Goal: Find specific page/section: Find specific page/section

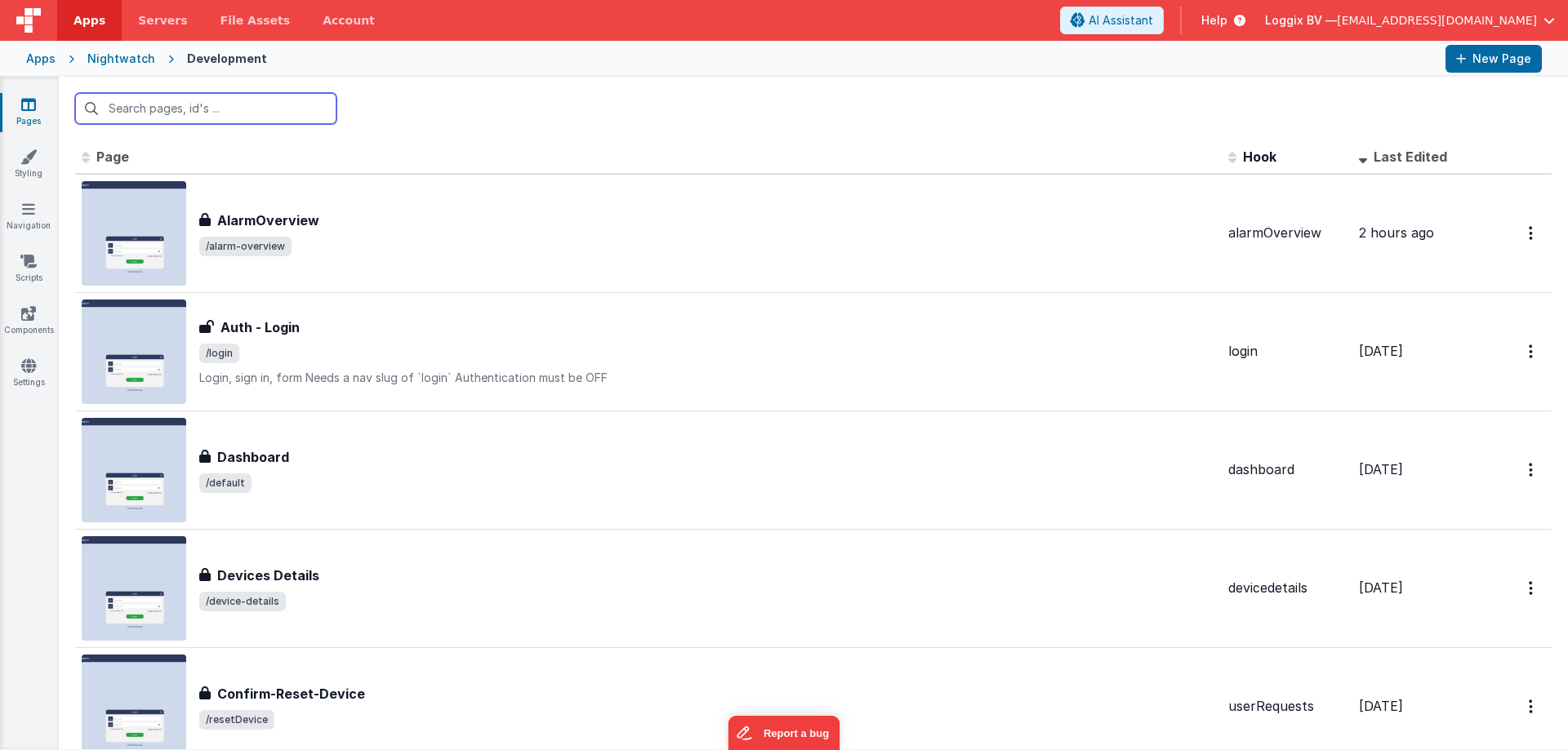
click at [220, 106] on input "text" at bounding box center [205, 108] width 261 height 31
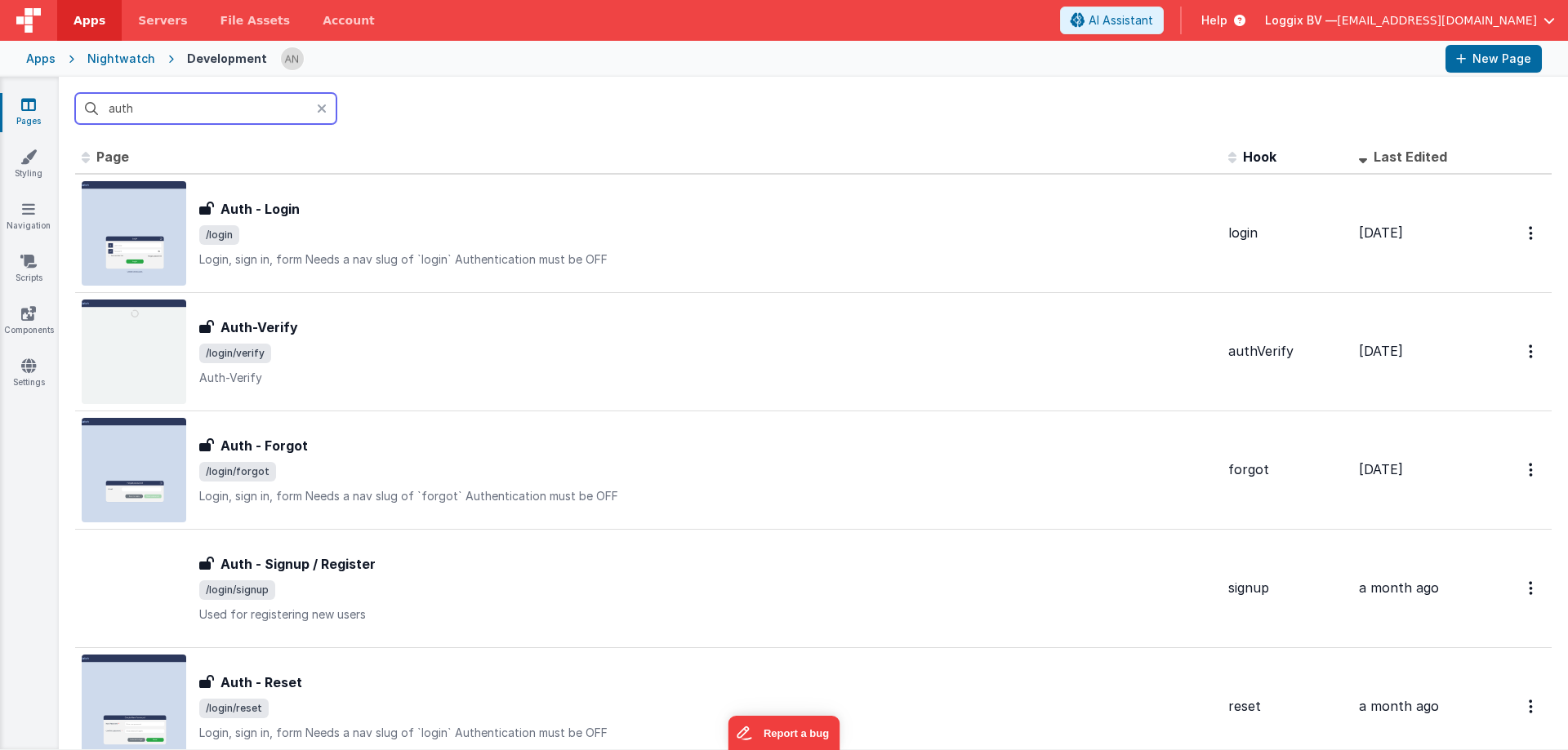
type input "auth"
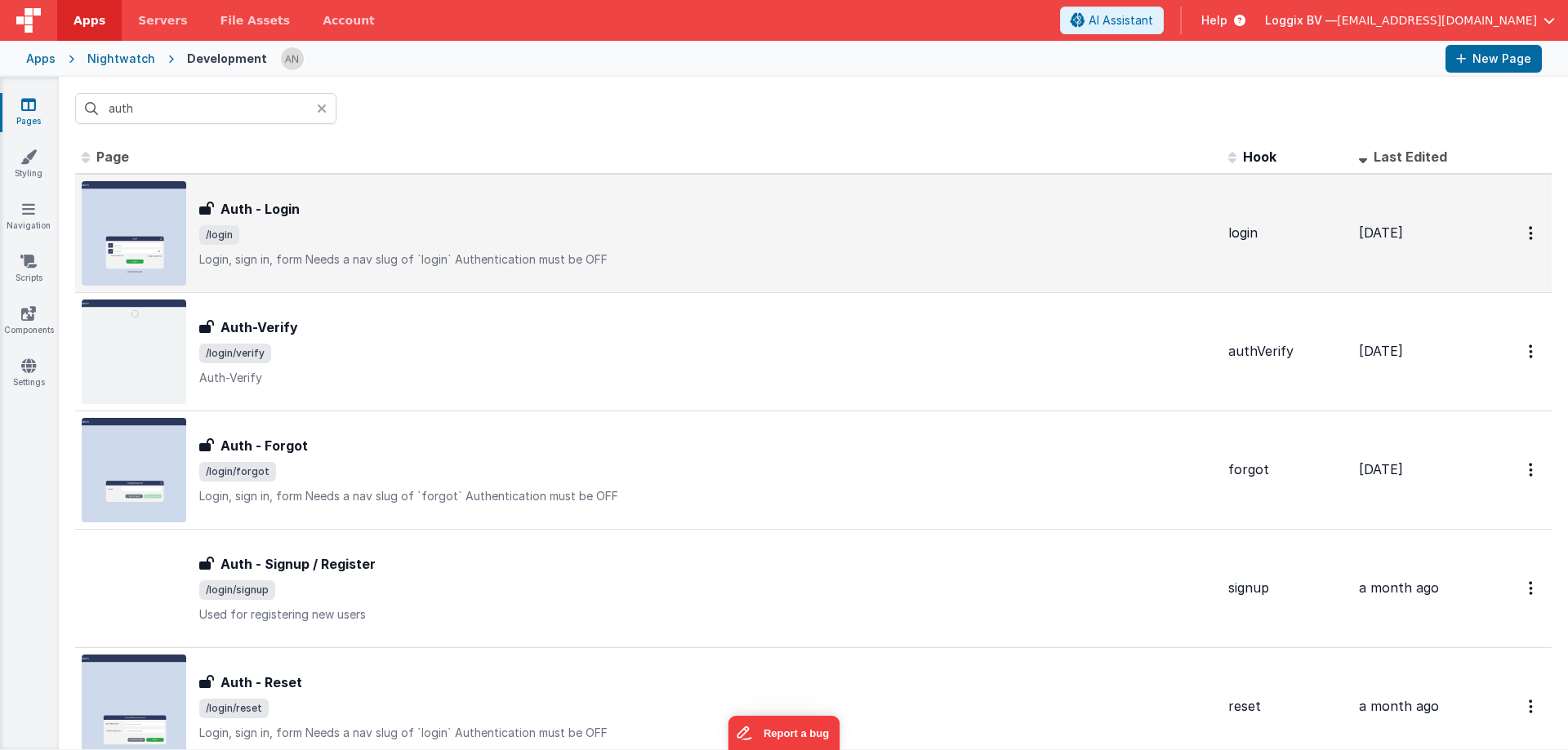
click at [304, 206] on div "Auth - Login" at bounding box center [707, 210] width 1016 height 20
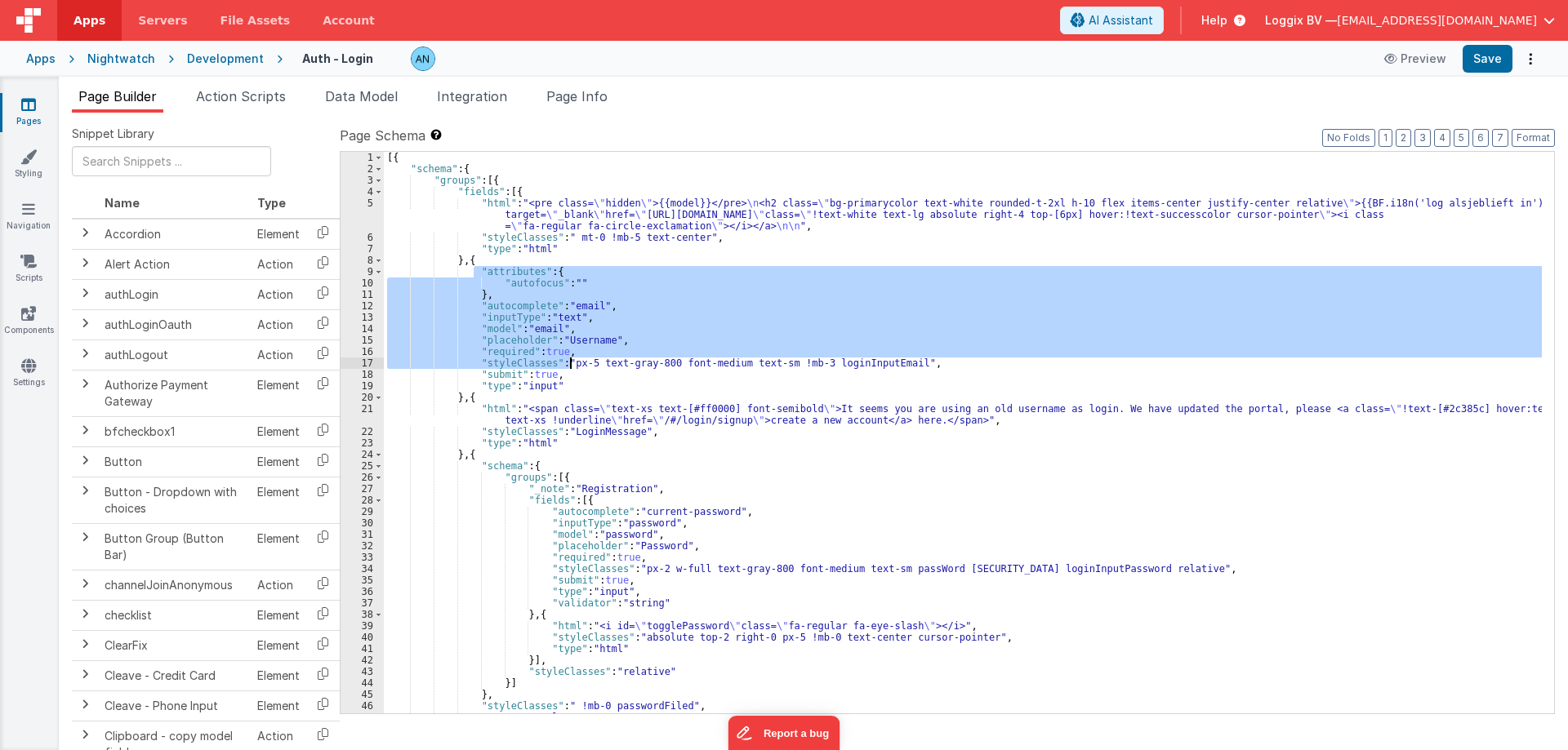
drag, startPoint x: 472, startPoint y: 267, endPoint x: 571, endPoint y: 363, distance: 137.9
click at [571, 363] on div "[{ "schema" : { "groups" : [{ "fields" : [{ "html" : "<pre class= \" hidden \" …" at bounding box center [962, 444] width 1158 height 585
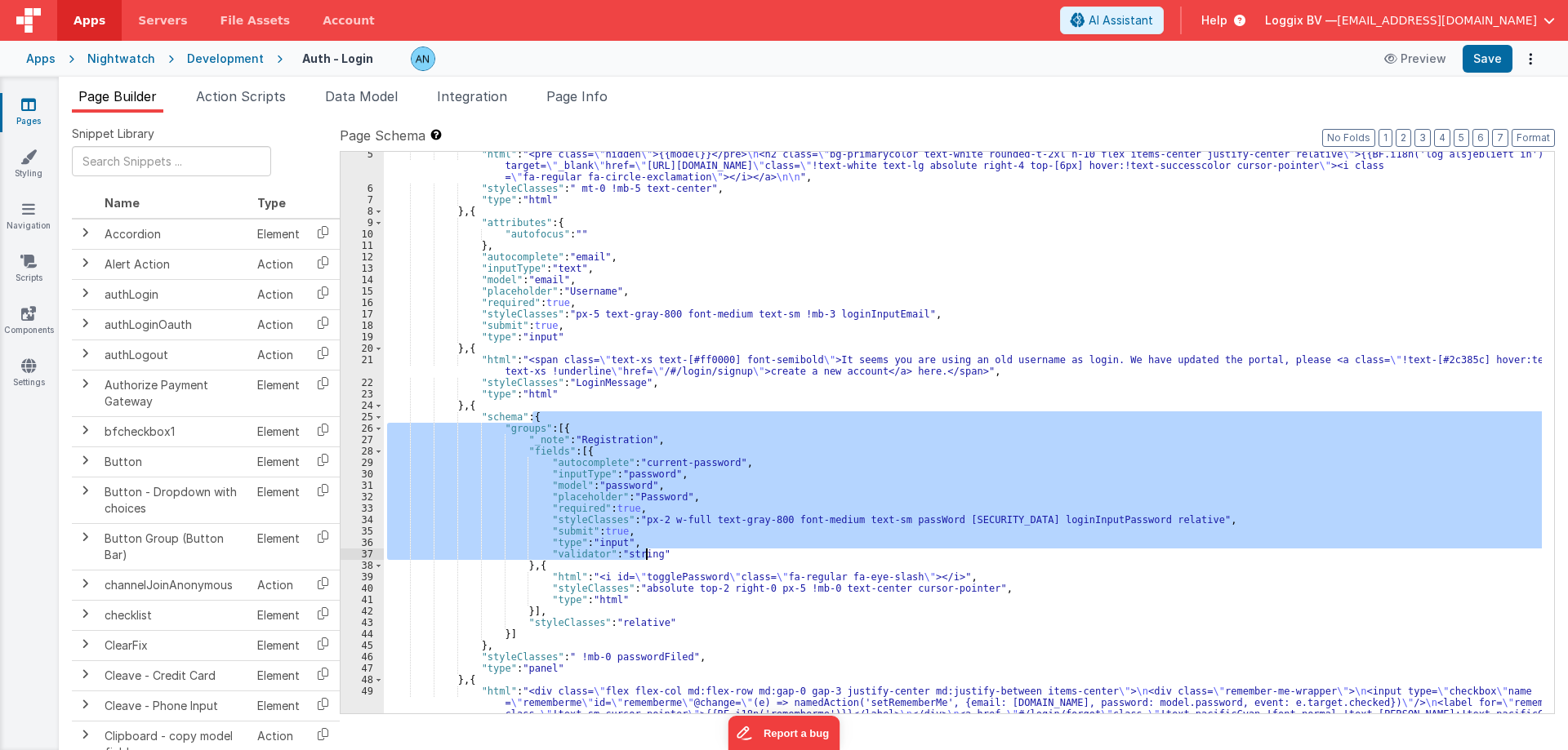
drag, startPoint x: 581, startPoint y: 451, endPoint x: 646, endPoint y: 558, distance: 125.2
click at [646, 558] on div ""html" : "<pre class= \" hidden \" >{{model}}</pre> \n <h2 class= \" bg-primary…" at bounding box center [962, 470] width 1158 height 642
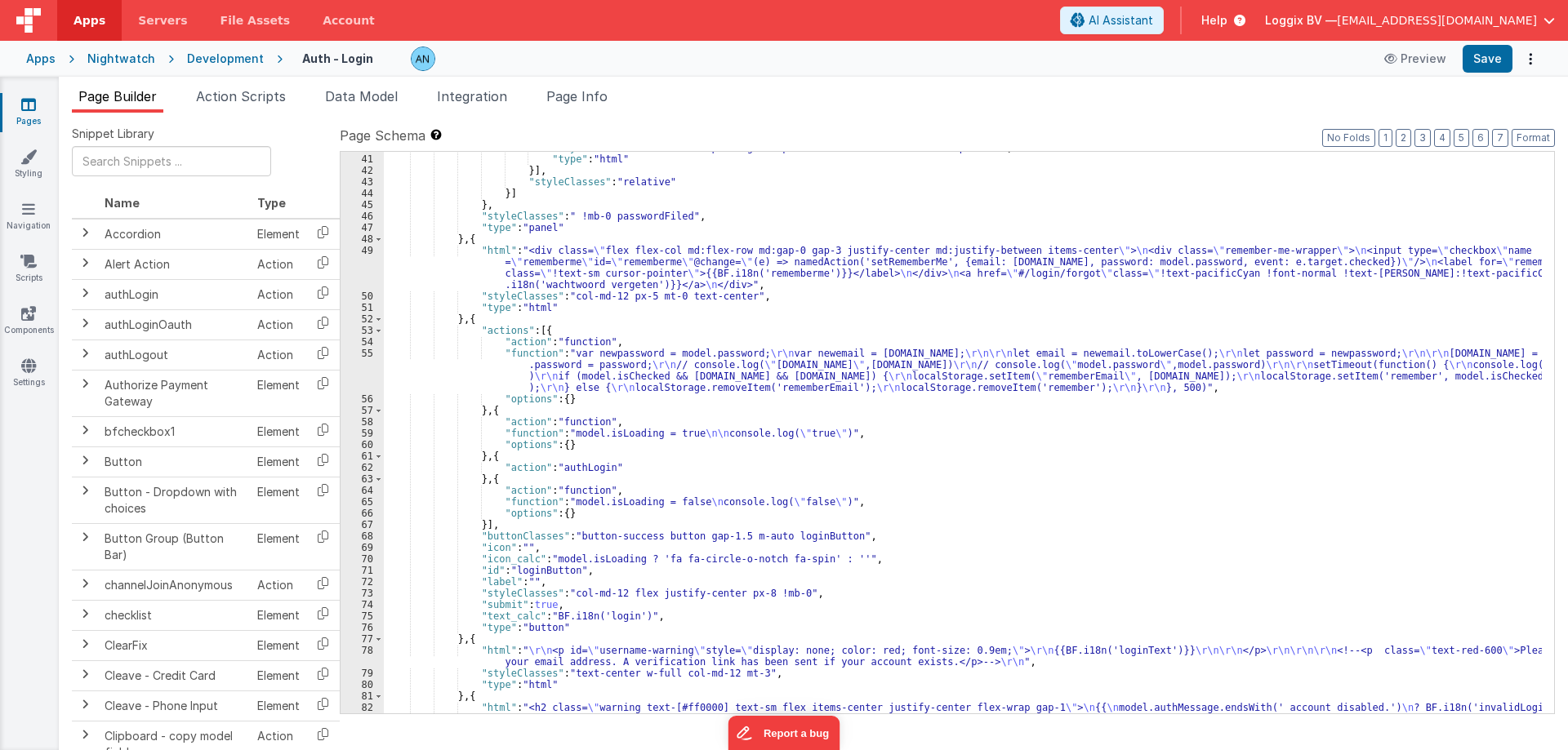
scroll to position [539, 0]
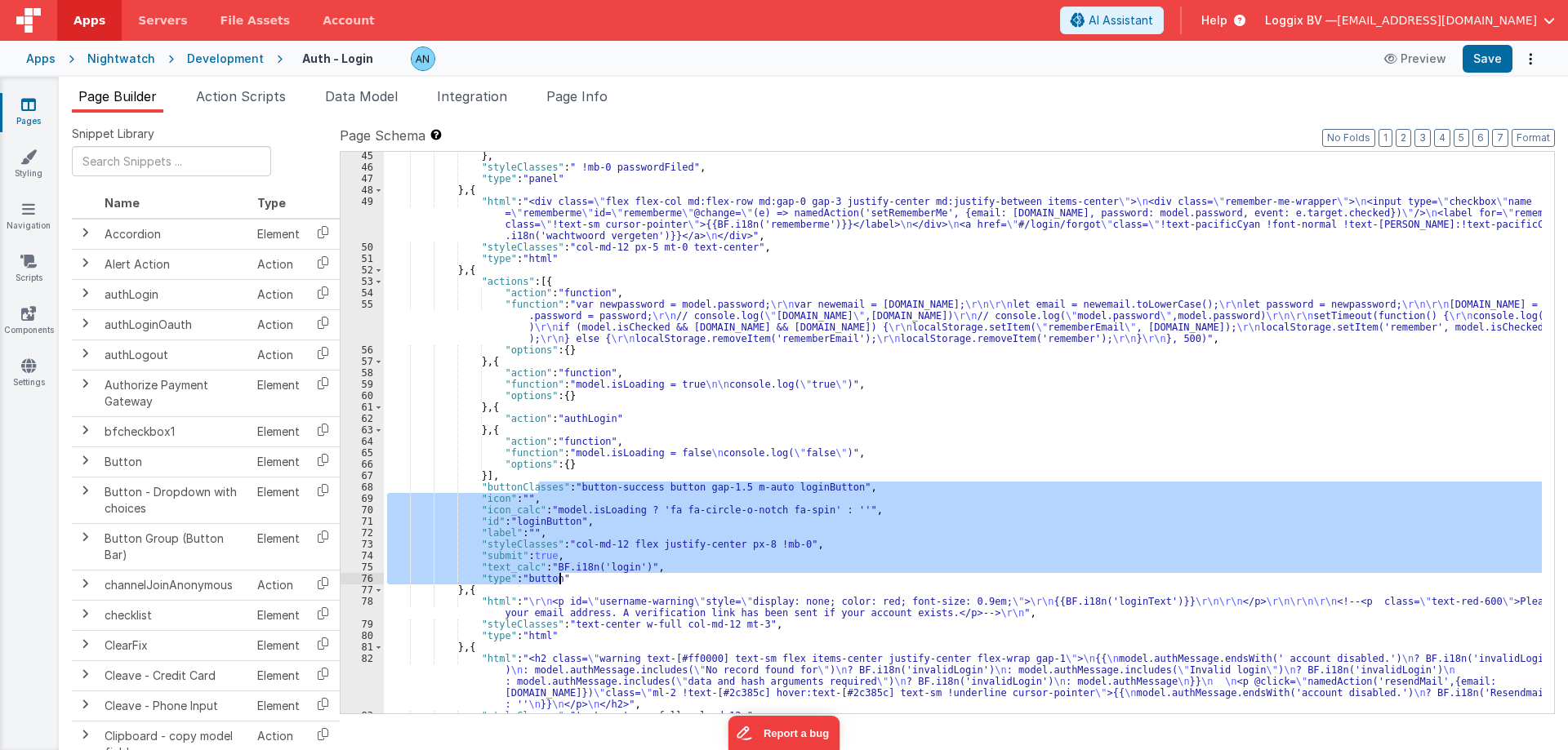
drag, startPoint x: 537, startPoint y: 489, endPoint x: 568, endPoint y: 577, distance: 93.3
click at [568, 577] on div "} , "styleClasses" : " !mb-0 passwordFiled" , "type" : "panel" } , { "html" : "…" at bounding box center [962, 442] width 1158 height 585
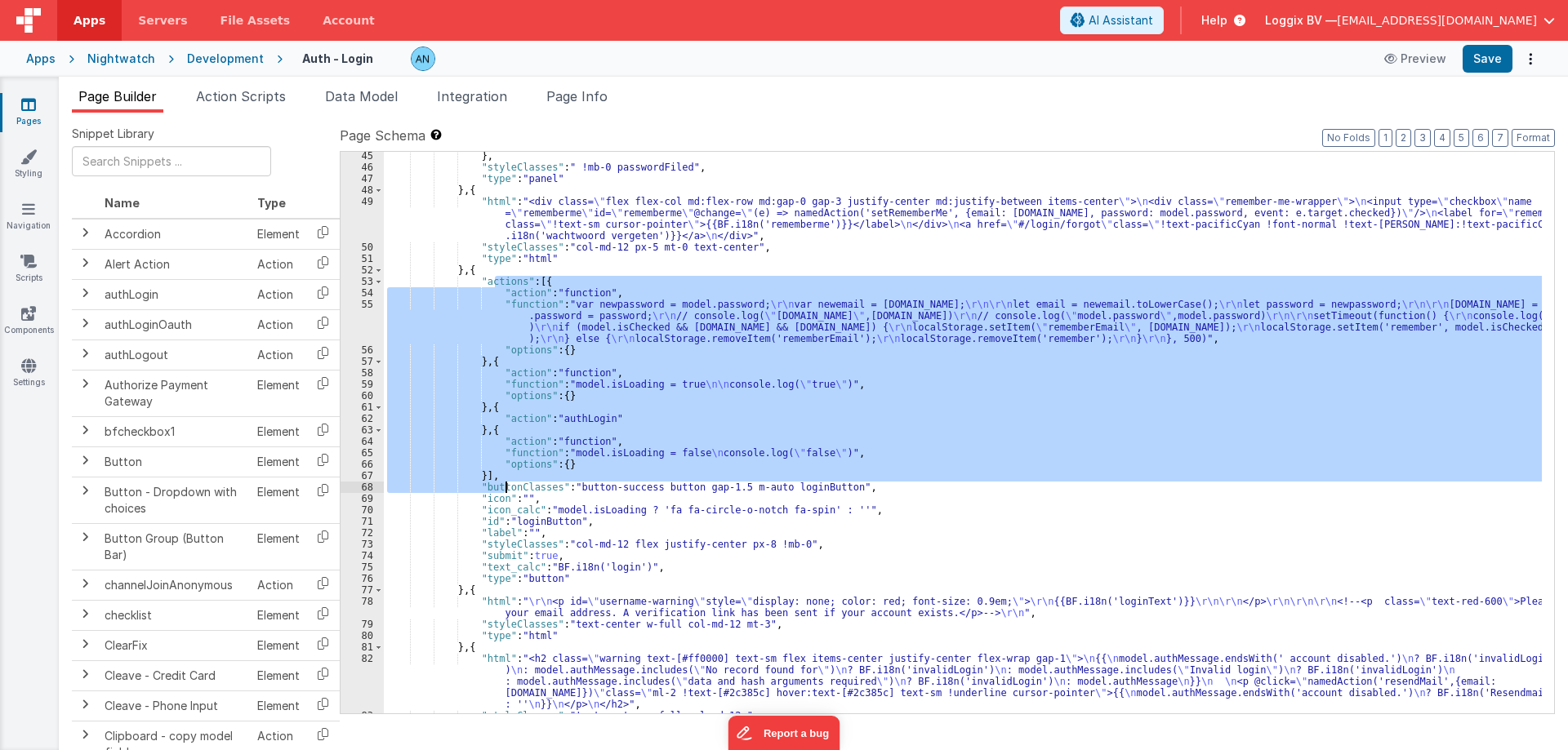
drag, startPoint x: 494, startPoint y: 282, endPoint x: 519, endPoint y: 352, distance: 74.3
click at [506, 481] on div "} , "styleClasses" : " !mb-0 passwordFiled" , "type" : "panel" } , { "html" : "…" at bounding box center [962, 442] width 1158 height 585
click at [534, 296] on div "} , "styleClasses" : " !mb-0 passwordFiled" , "type" : "panel" } , { "html" : "…" at bounding box center [962, 432] width 1158 height 561
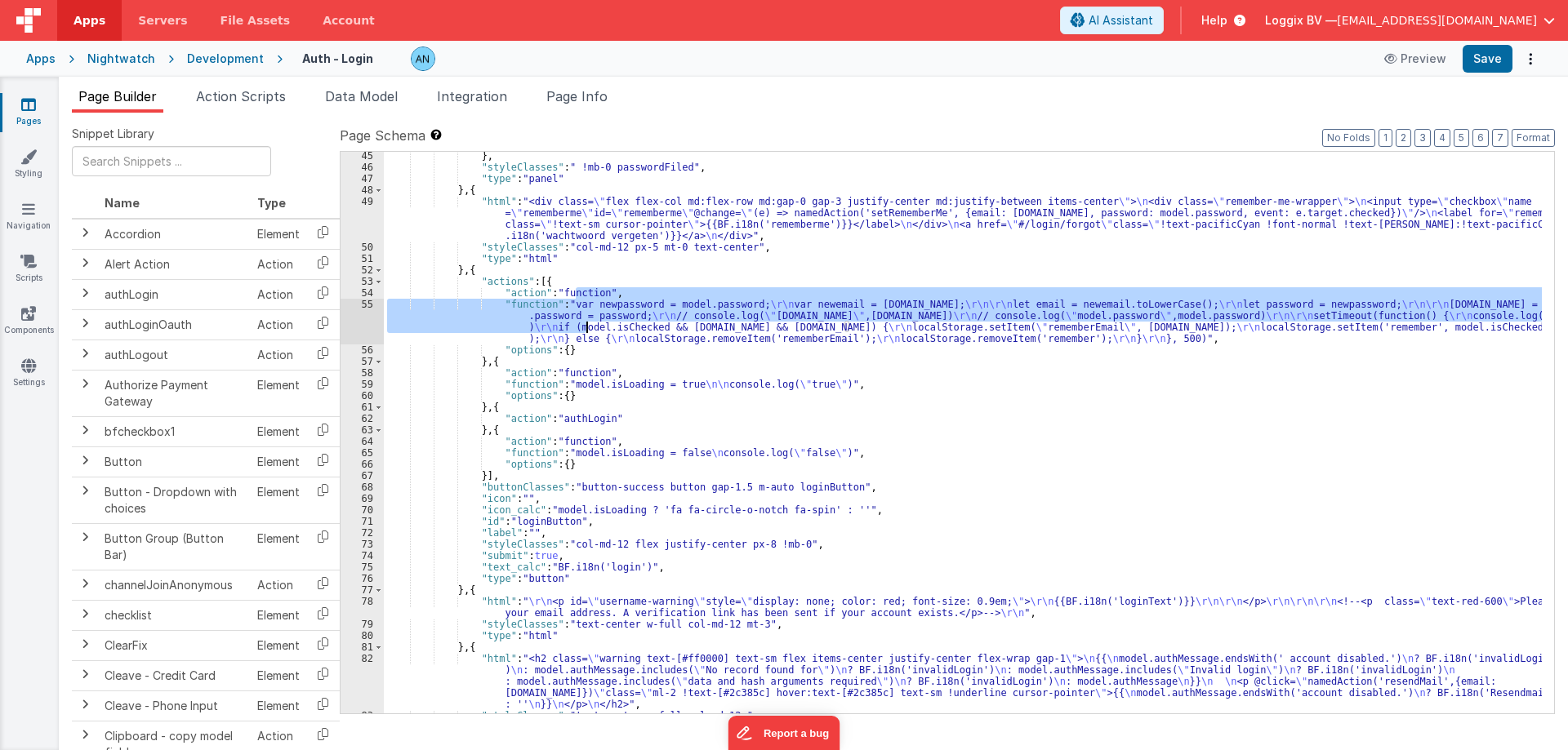
drag, startPoint x: 573, startPoint y: 295, endPoint x: 586, endPoint y: 324, distance: 31.8
click at [586, 324] on div "} , "styleClasses" : " !mb-0 passwordFiled" , "type" : "panel" } , { "html" : "…" at bounding box center [962, 442] width 1158 height 585
click at [593, 301] on div "} , "styleClasses" : " !mb-0 passwordFiled" , "type" : "panel" } , { "html" : "…" at bounding box center [962, 432] width 1158 height 561
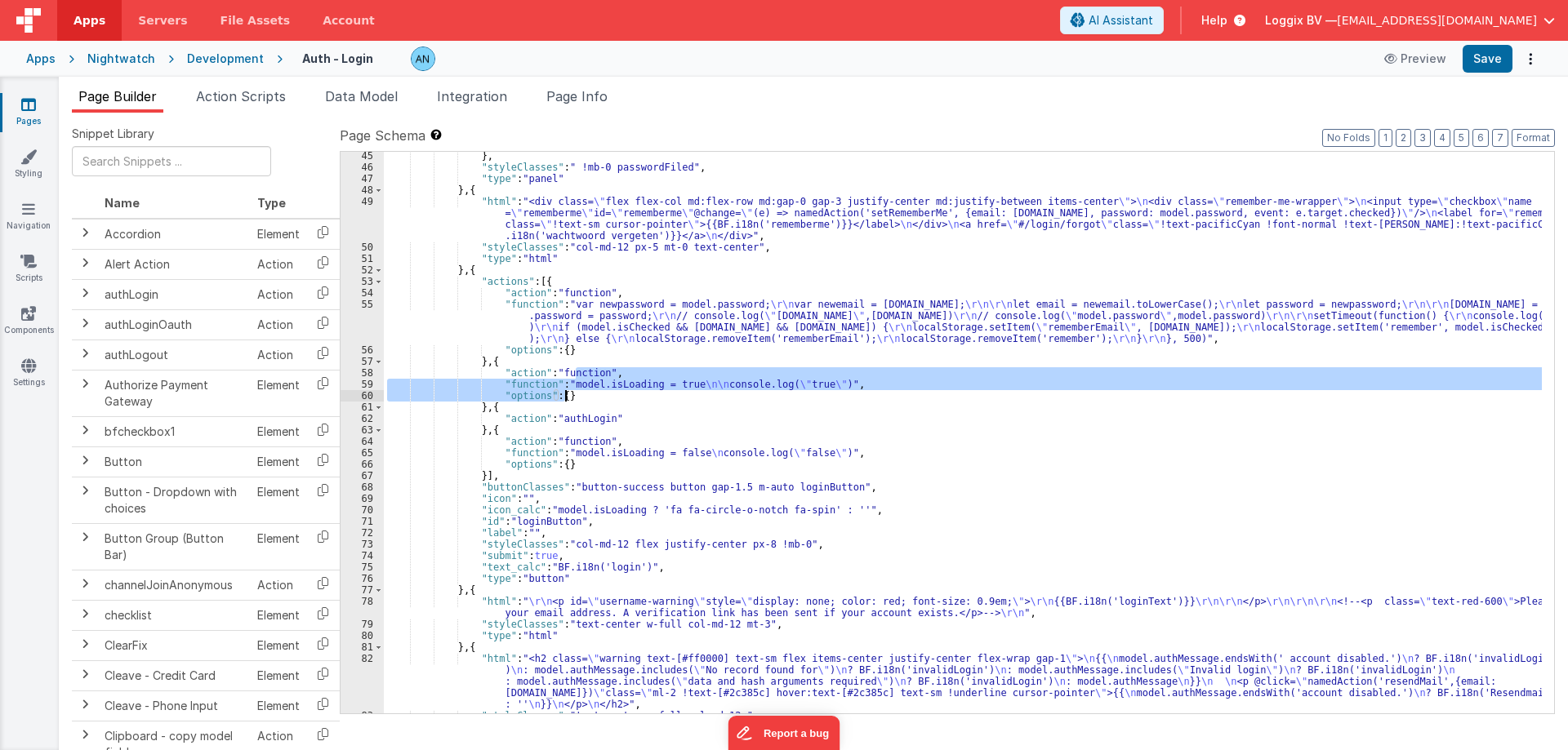
click at [581, 397] on div "} , "styleClasses" : " !mb-0 passwordFiled" , "type" : "panel" } , { "html" : "…" at bounding box center [962, 442] width 1158 height 585
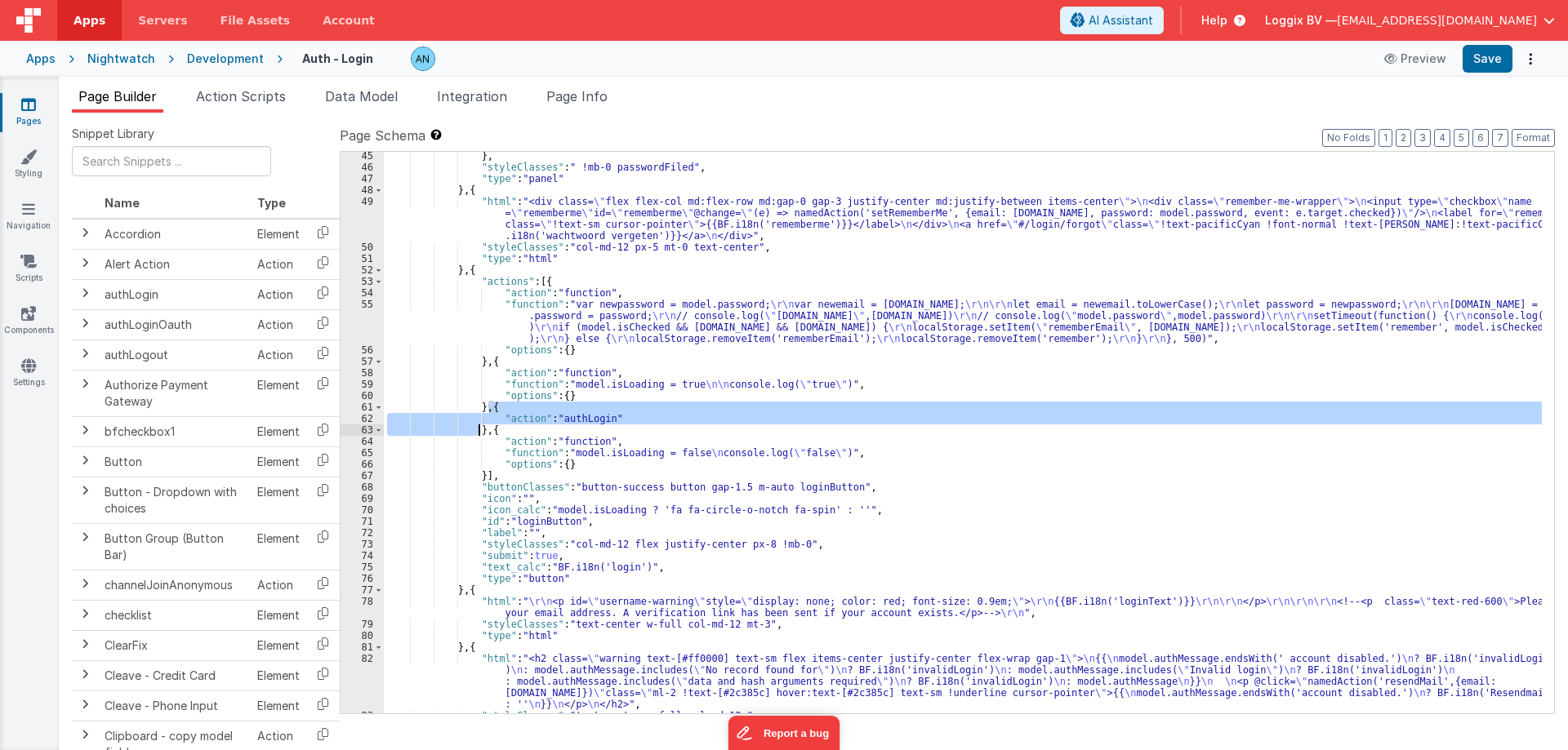
drag, startPoint x: 487, startPoint y: 407, endPoint x: 476, endPoint y: 431, distance: 26.4
click at [476, 431] on div "} , "styleClasses" : " !mb-0 passwordFiled" , "type" : "panel" } , { "html" : "…" at bounding box center [962, 442] width 1158 height 585
click at [537, 418] on div "} , "styleClasses" : " !mb-0 passwordFiled" , "type" : "panel" } , { "html" : "…" at bounding box center [962, 432] width 1158 height 561
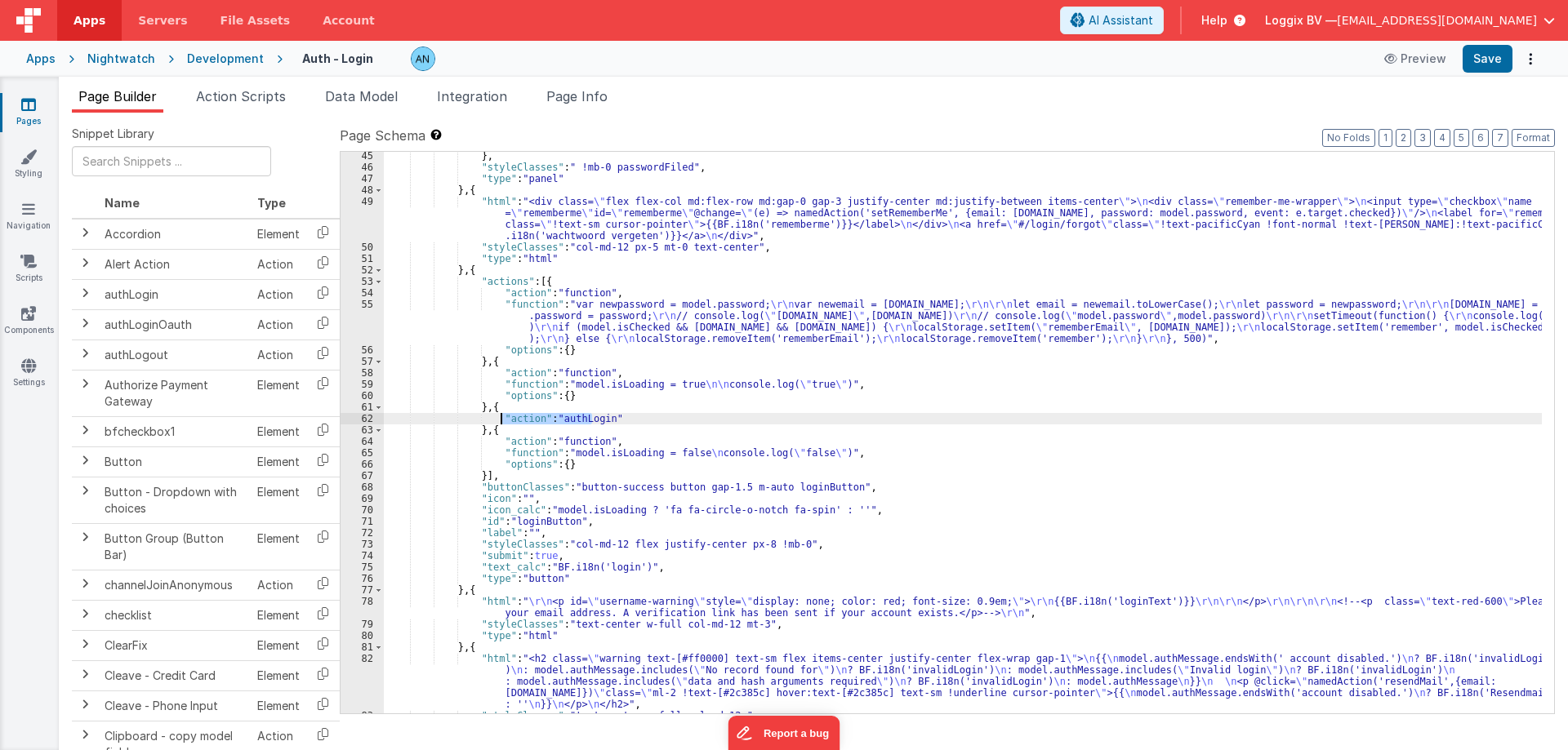
drag, startPoint x: 581, startPoint y: 421, endPoint x: 502, endPoint y: 419, distance: 79.0
click at [502, 419] on div "} , "styleClasses" : " !mb-0 passwordFiled" , "type" : "panel" } , { "html" : "…" at bounding box center [962, 442] width 1158 height 585
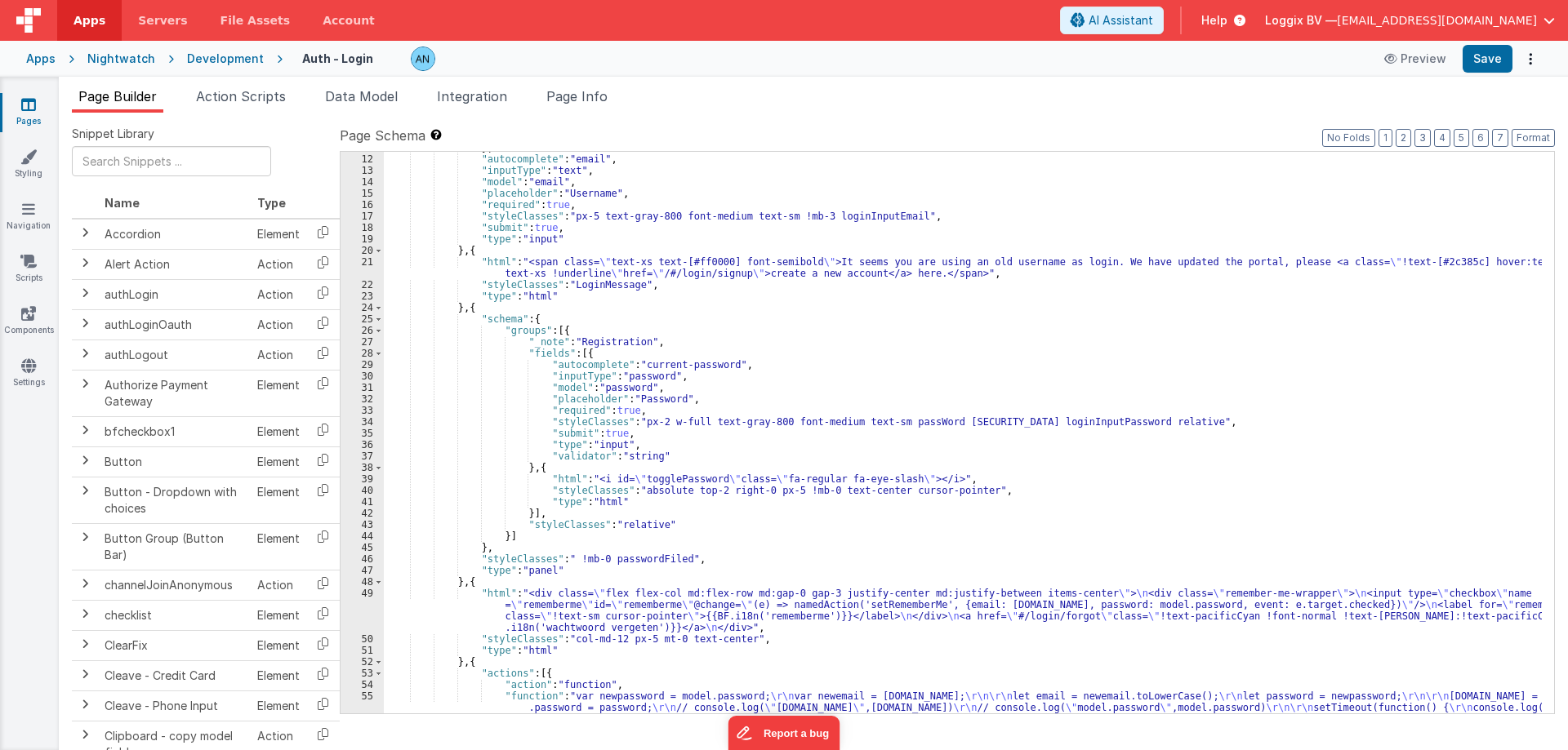
scroll to position [49, 0]
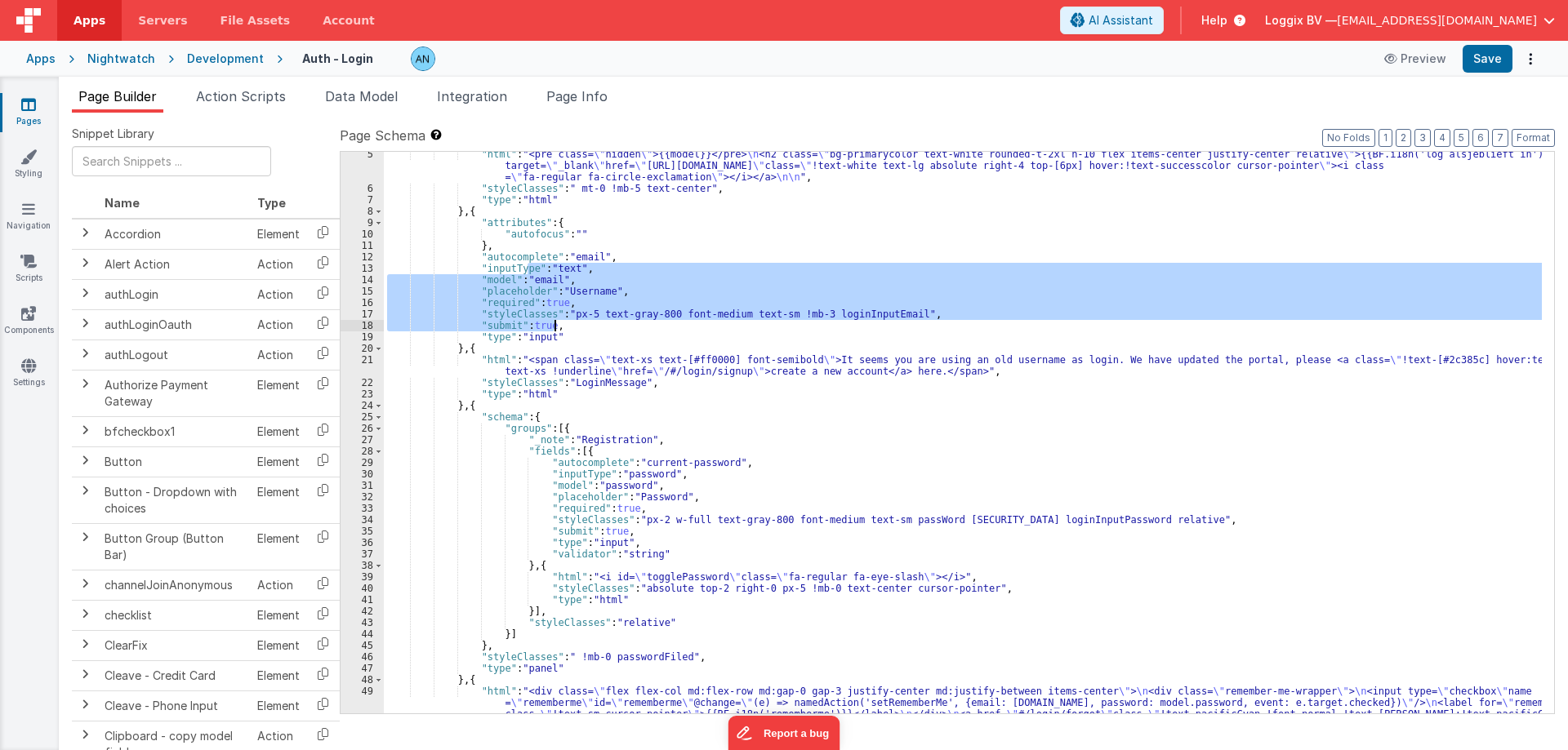
drag, startPoint x: 527, startPoint y: 274, endPoint x: 580, endPoint y: 323, distance: 72.2
click at [580, 323] on div ""html" : "<pre class= \" hidden \" >{{model}}</pre> \n <h2 class= \" bg-primary…" at bounding box center [962, 470] width 1158 height 642
click at [576, 292] on div ""html" : "<pre class= \" hidden \" >{{model}}</pre> \n <h2 class= \" bg-primary…" at bounding box center [962, 432] width 1158 height 561
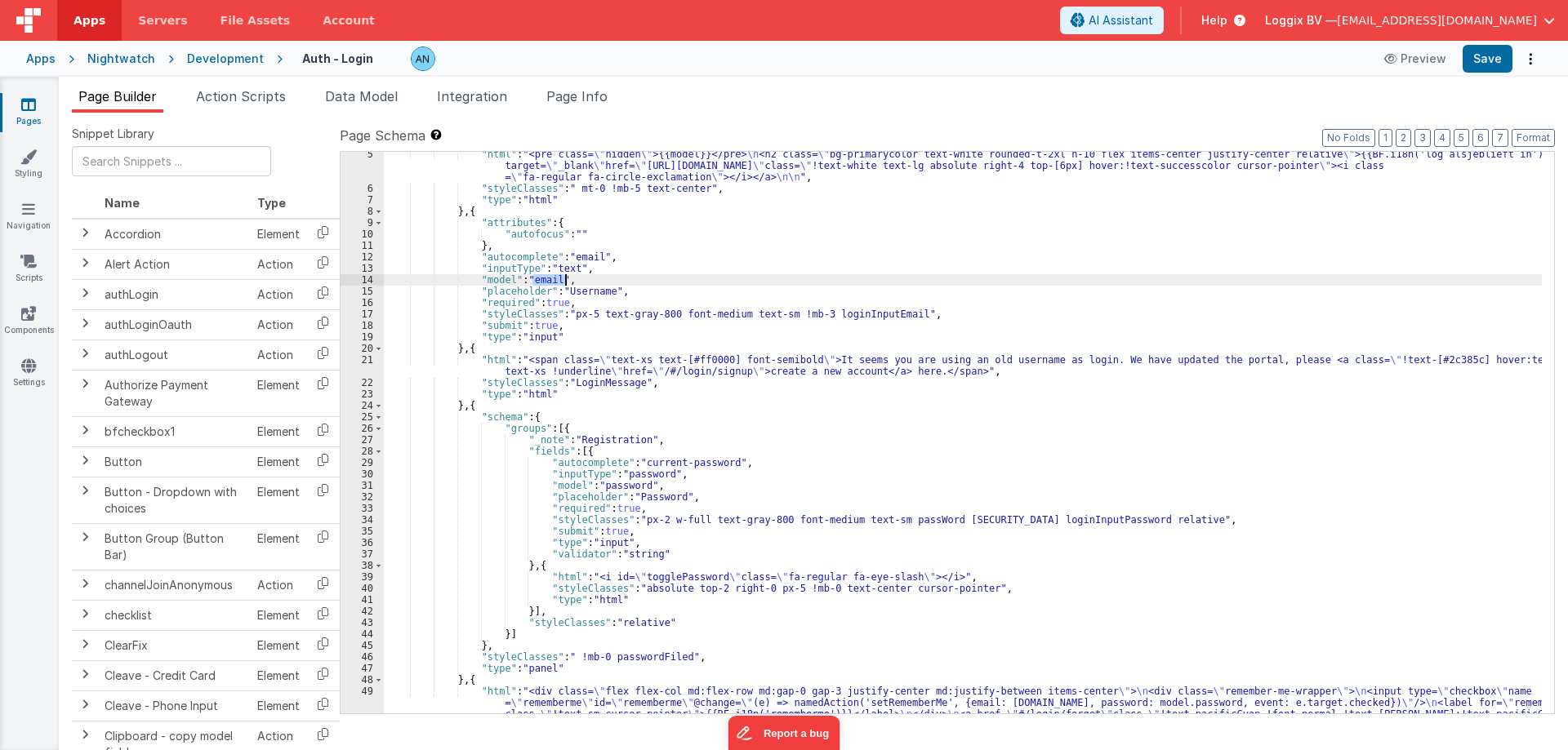
drag, startPoint x: 541, startPoint y: 279, endPoint x: 566, endPoint y: 279, distance: 25.0
click at [566, 279] on div ""html" : "<pre class= \" hidden \" >{{model}}</pre> \n <h2 class= \" bg-primary…" at bounding box center [962, 470] width 1158 height 642
click at [542, 277] on div ""html" : "<pre class= \" hidden \" >{{model}}</pre> \n <h2 class= \" bg-primary…" at bounding box center [962, 432] width 1158 height 561
drag, startPoint x: 514, startPoint y: 278, endPoint x: 553, endPoint y: 279, distance: 39.0
click at [553, 279] on div ""html" : "<pre class= \" hidden \" >{{model}}</pre> \n <h2 class= \" bg-primary…" at bounding box center [962, 470] width 1158 height 642
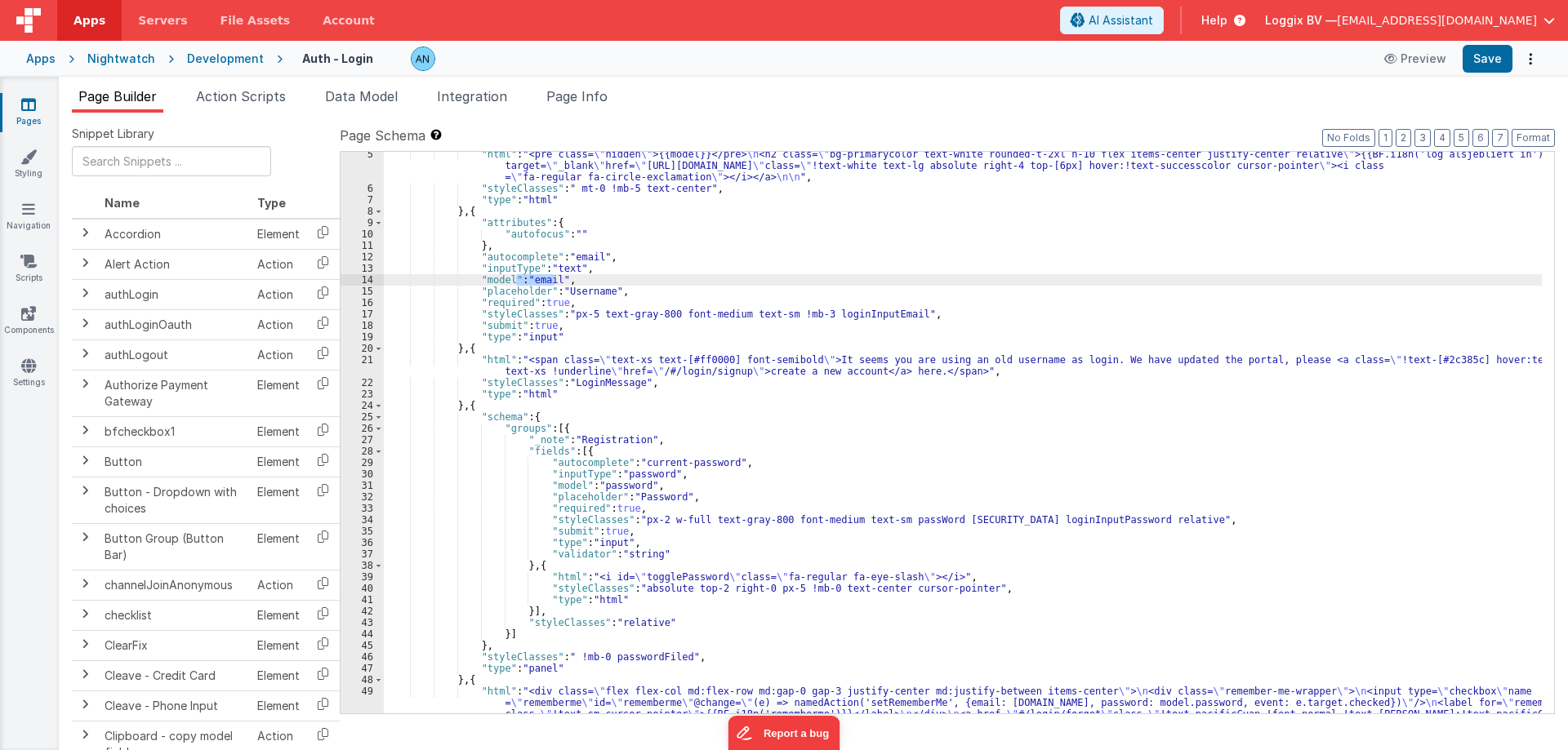
scroll to position [98, 0]
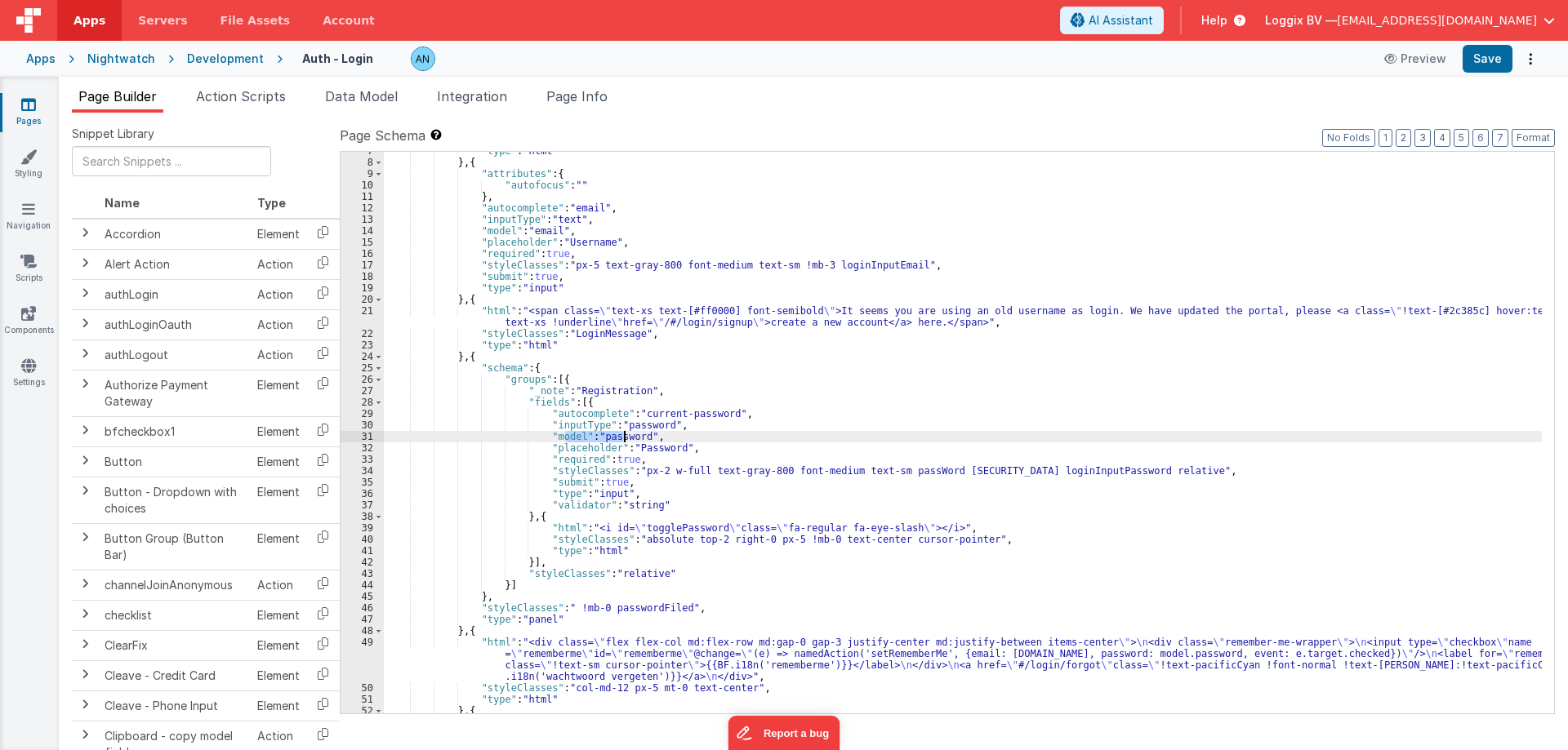
drag, startPoint x: 562, startPoint y: 437, endPoint x: 626, endPoint y: 438, distance: 64.0
click at [626, 438] on div ""type" : "html" } , { "attributes" : { "autofocus" : "" } , "autocomplete" : "e…" at bounding box center [962, 437] width 1158 height 585
click at [601, 441] on div ""type" : "html" } , { "attributes" : { "autofocus" : "" } , "autocomplete" : "e…" at bounding box center [962, 432] width 1158 height 561
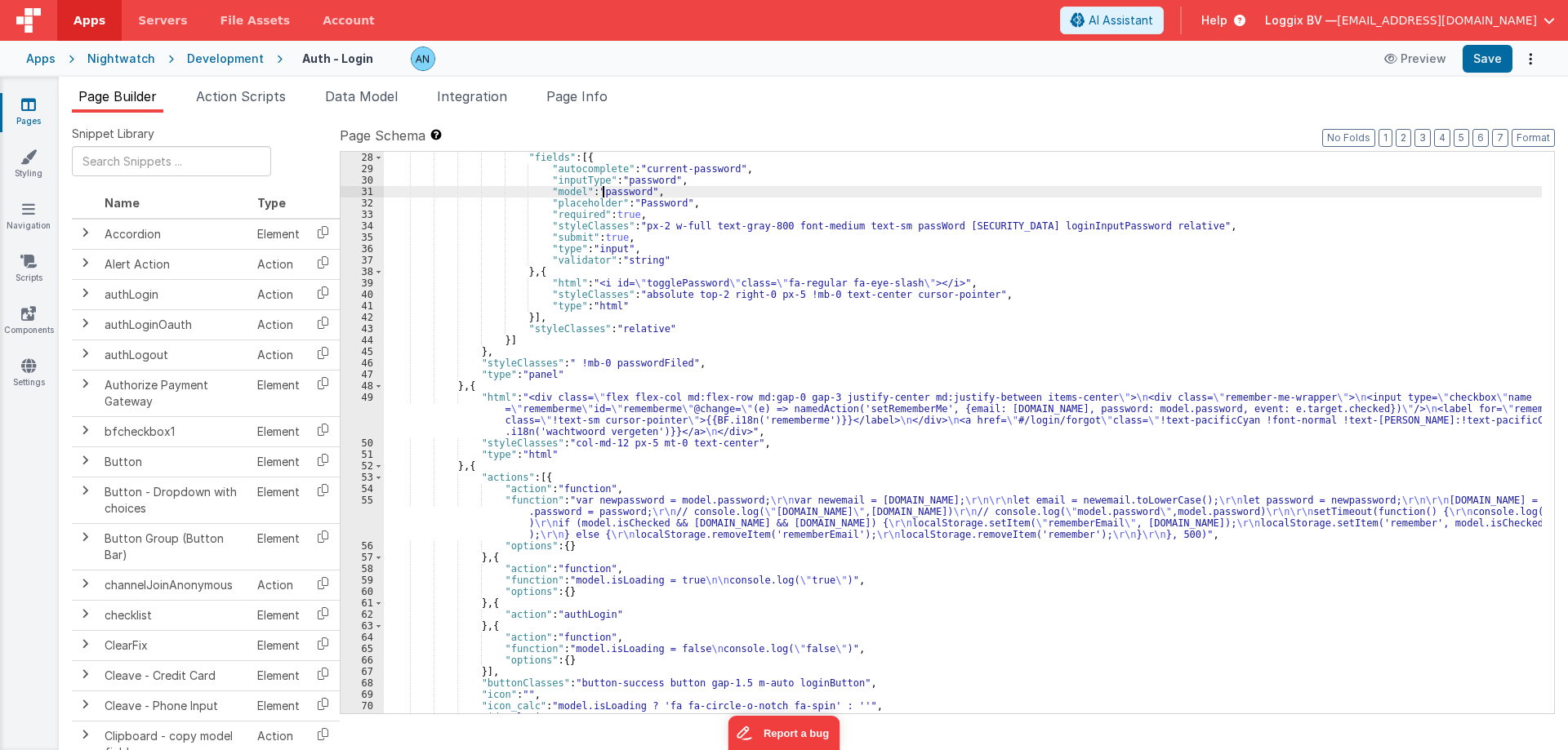
scroll to position [392, 0]
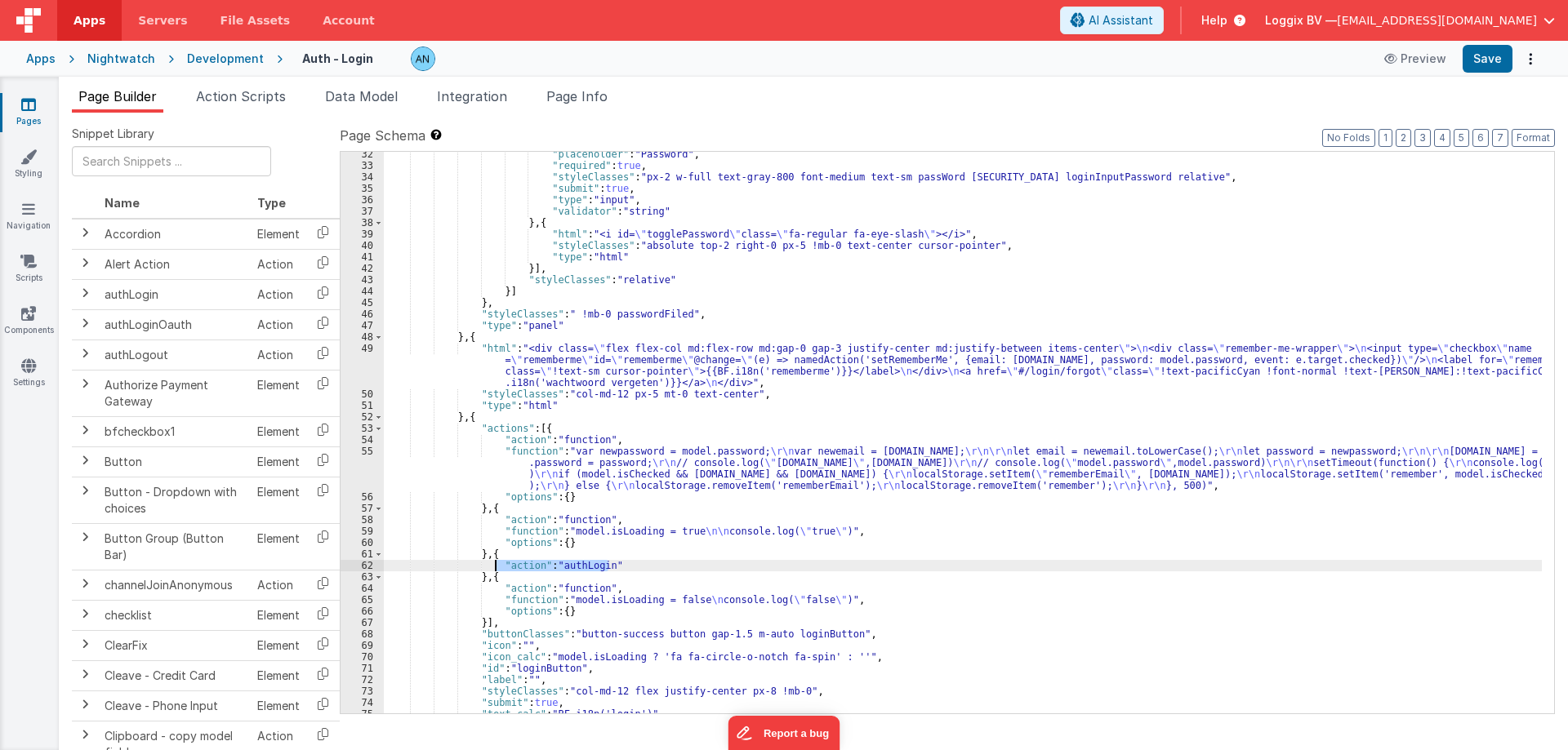
drag, startPoint x: 588, startPoint y: 566, endPoint x: 497, endPoint y: 565, distance: 91.0
click at [497, 565] on div ""placeholder" : "Password" , "required" : true , "styleClasses" : "px-2 w-full …" at bounding box center [962, 441] width 1158 height 585
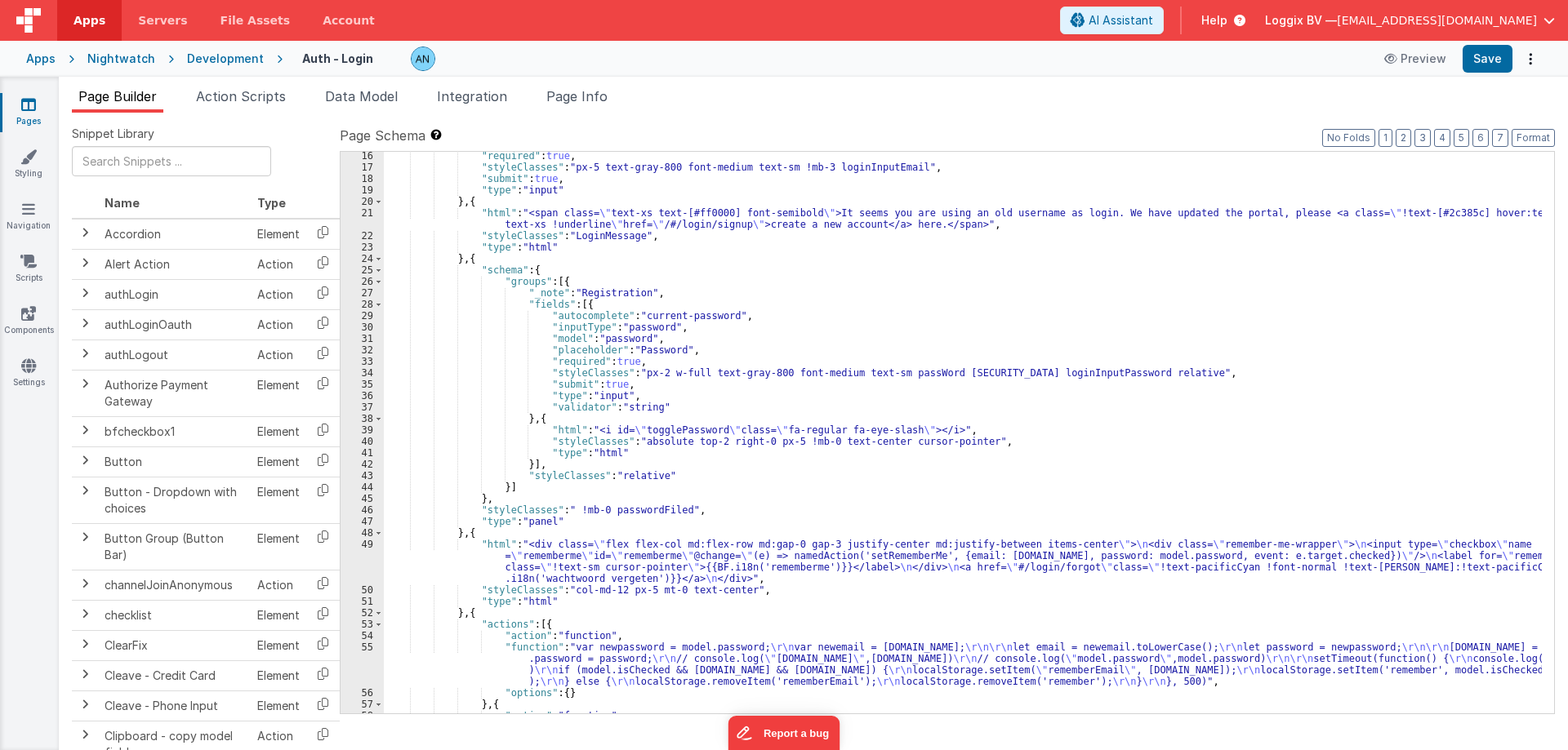
scroll to position [98, 0]
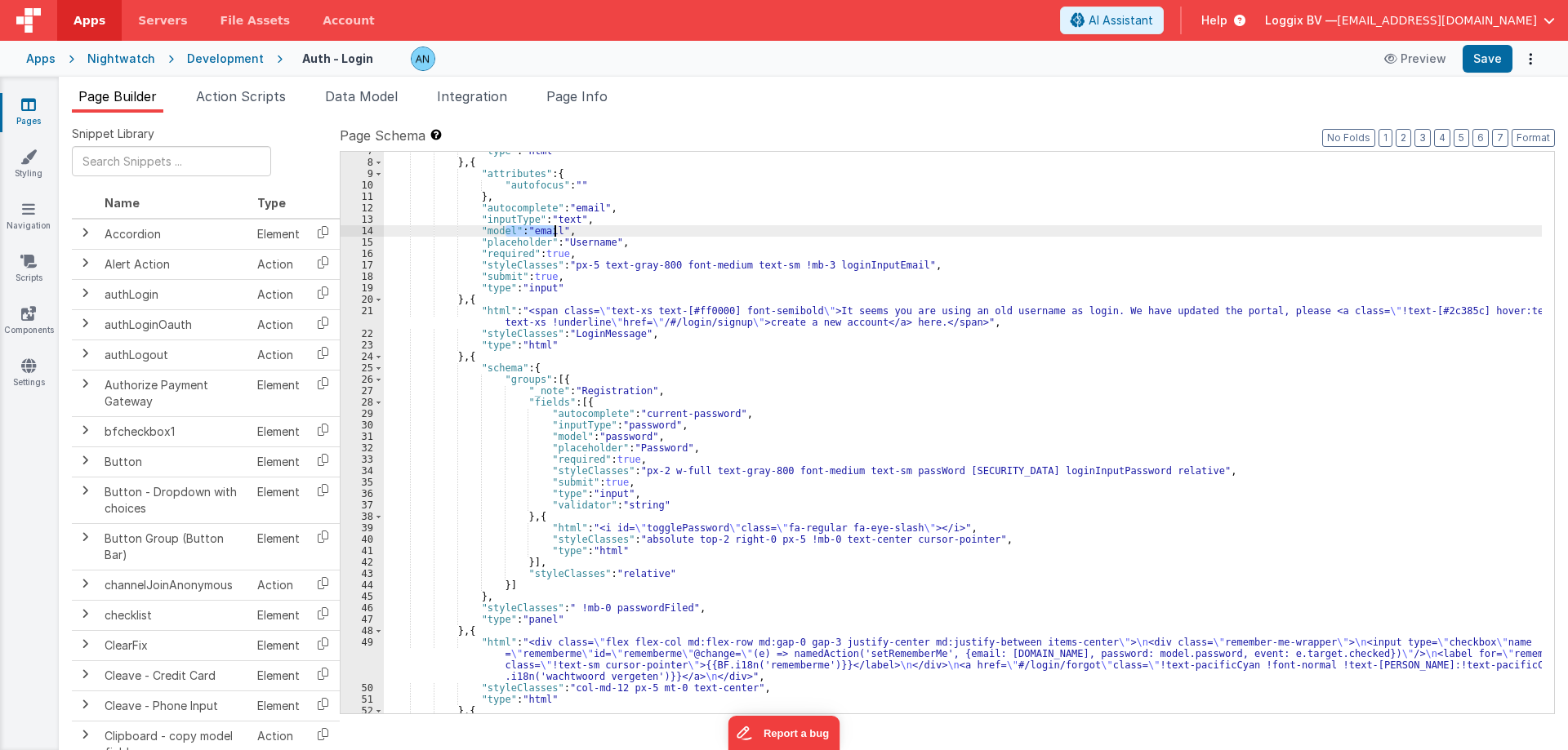
drag, startPoint x: 508, startPoint y: 233, endPoint x: 555, endPoint y: 234, distance: 47.0
click at [555, 234] on div ""type" : "html" } , { "attributes" : { "autofocus" : "" } , "autocomplete" : "e…" at bounding box center [962, 437] width 1158 height 585
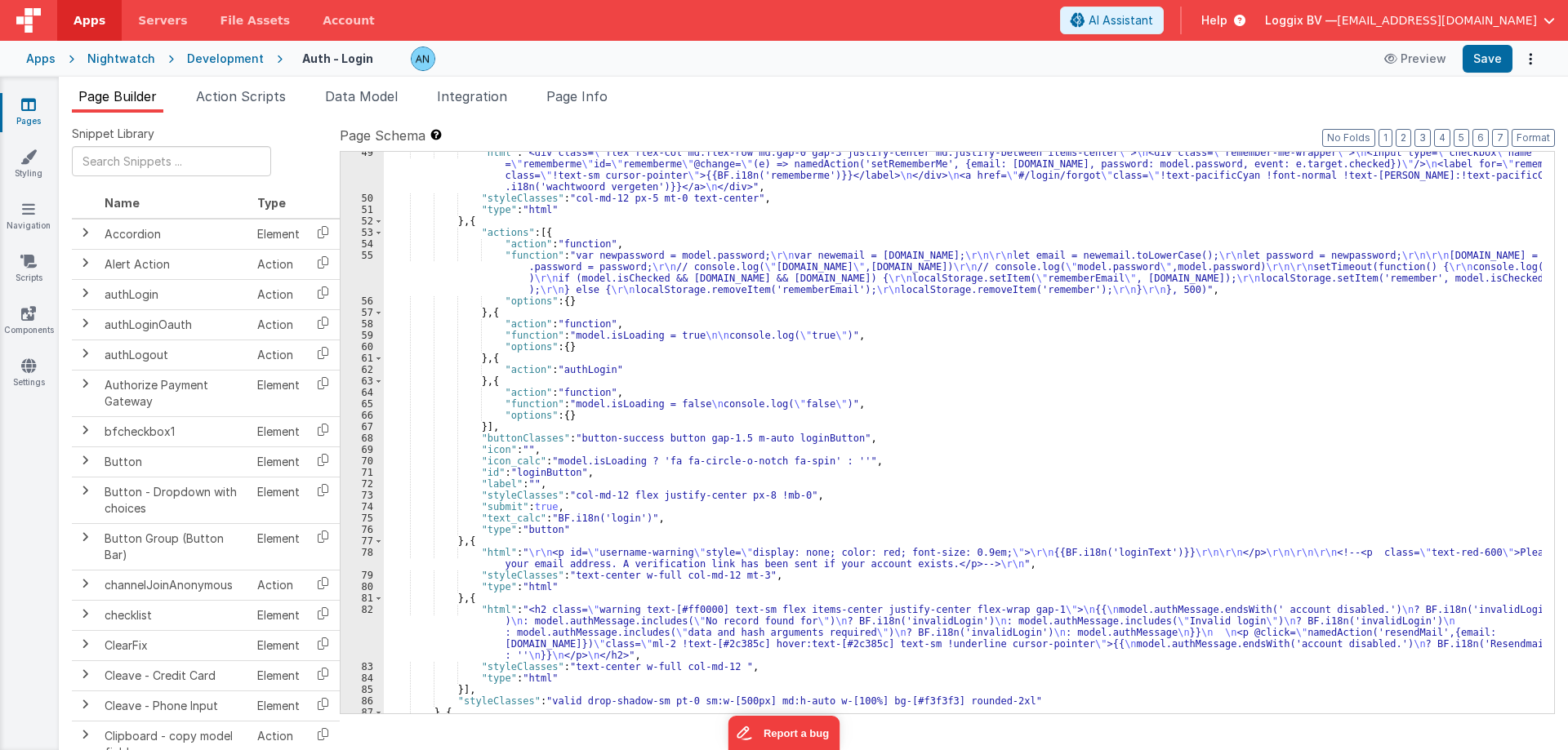
scroll to position [588, 0]
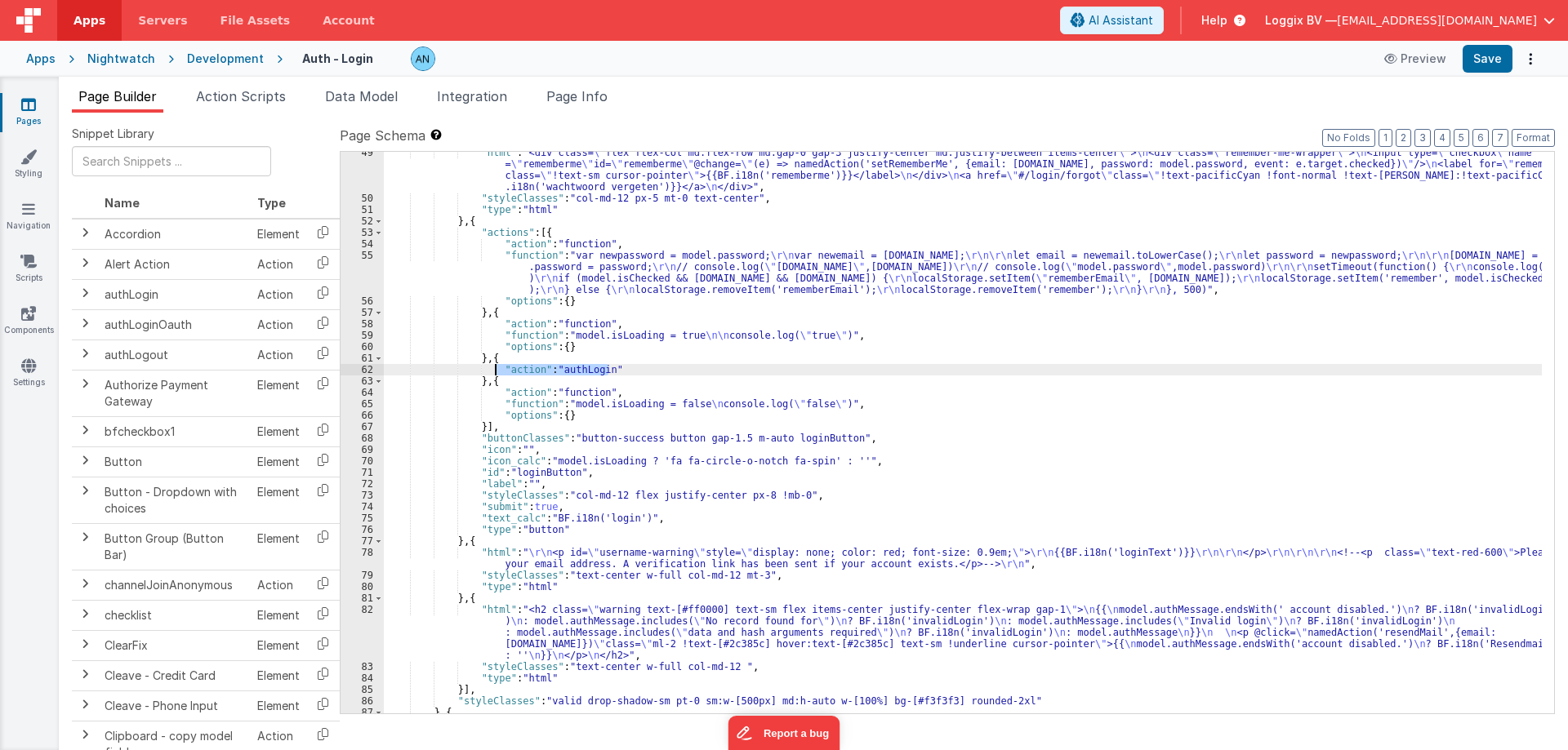
drag, startPoint x: 616, startPoint y: 371, endPoint x: 497, endPoint y: 371, distance: 119.0
click at [497, 371] on div ""html" : "<div class= \" flex flex-col md:flex-row md:gap-0 gap-3 justify-cente…" at bounding box center [962, 456] width 1158 height 619
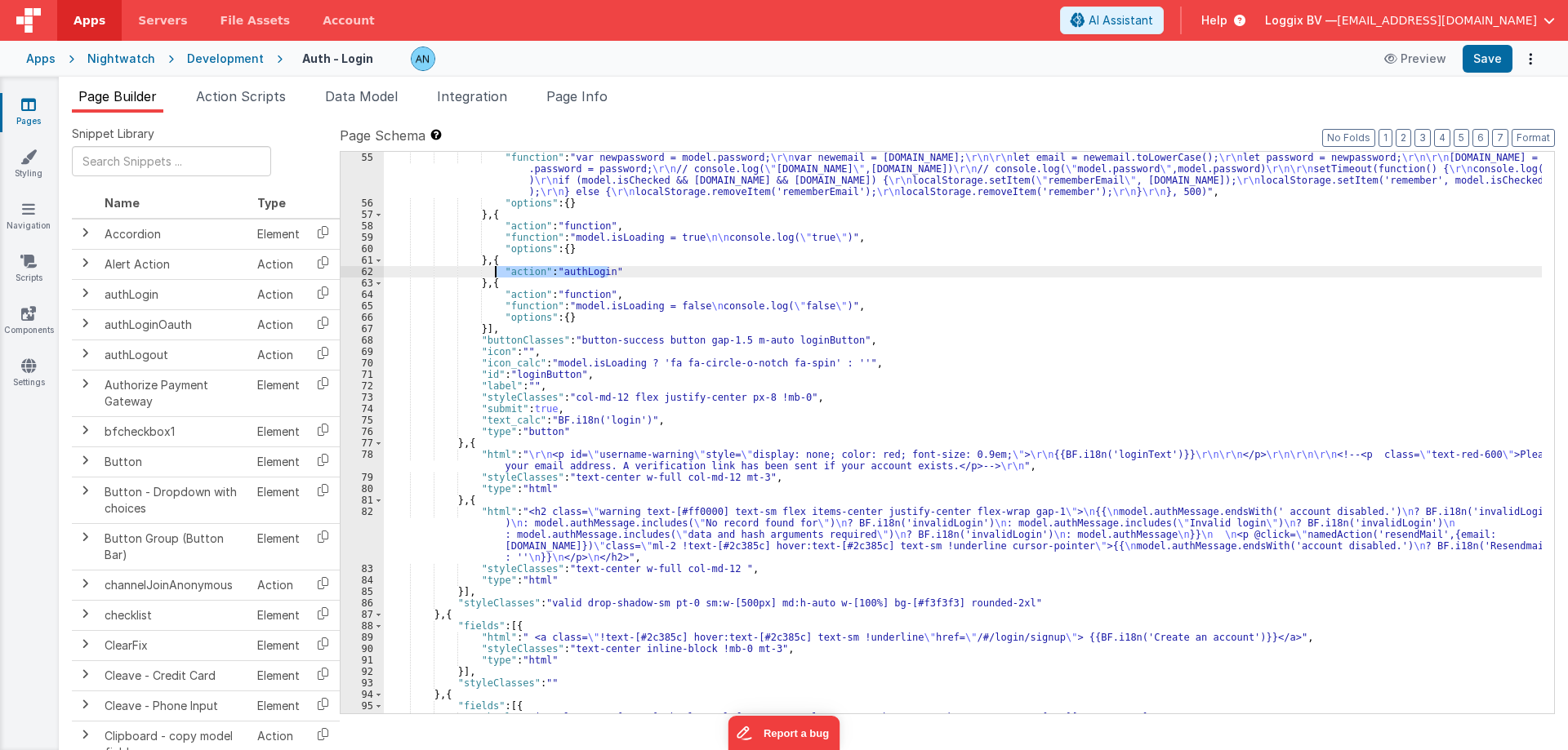
scroll to position [776, 0]
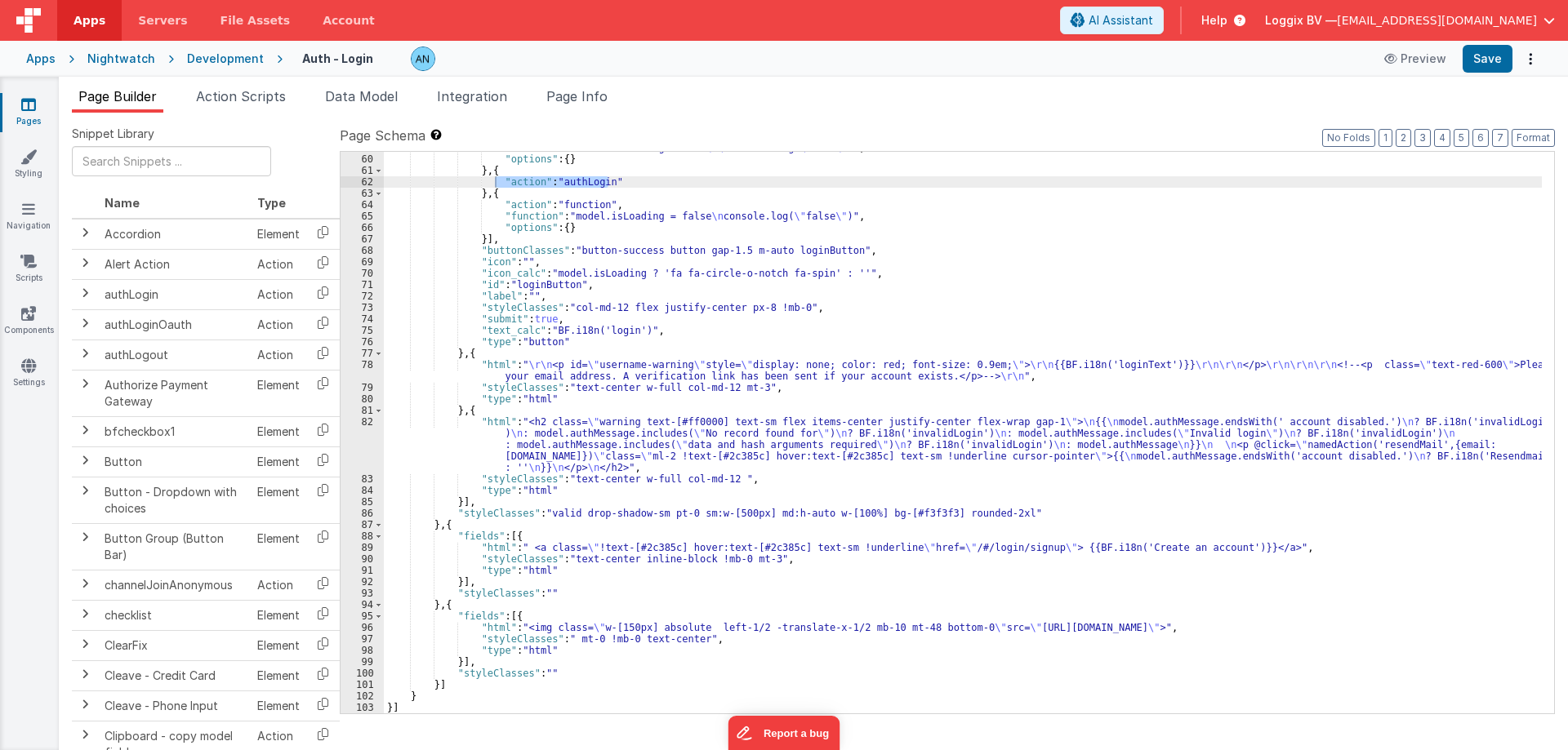
click at [27, 106] on icon at bounding box center [29, 105] width 15 height 17
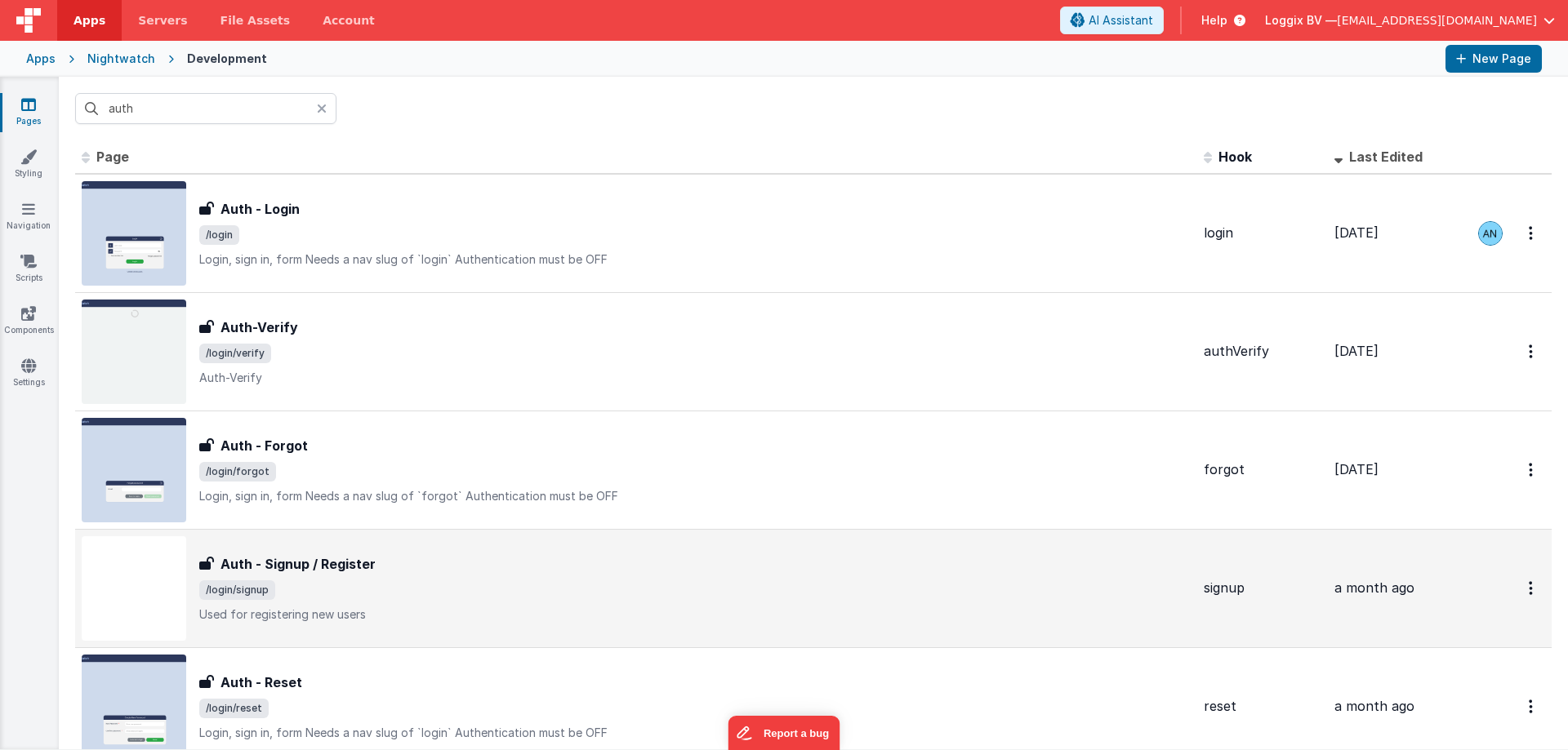
click at [354, 565] on h3 "Auth - Signup / Register" at bounding box center [298, 565] width 156 height 20
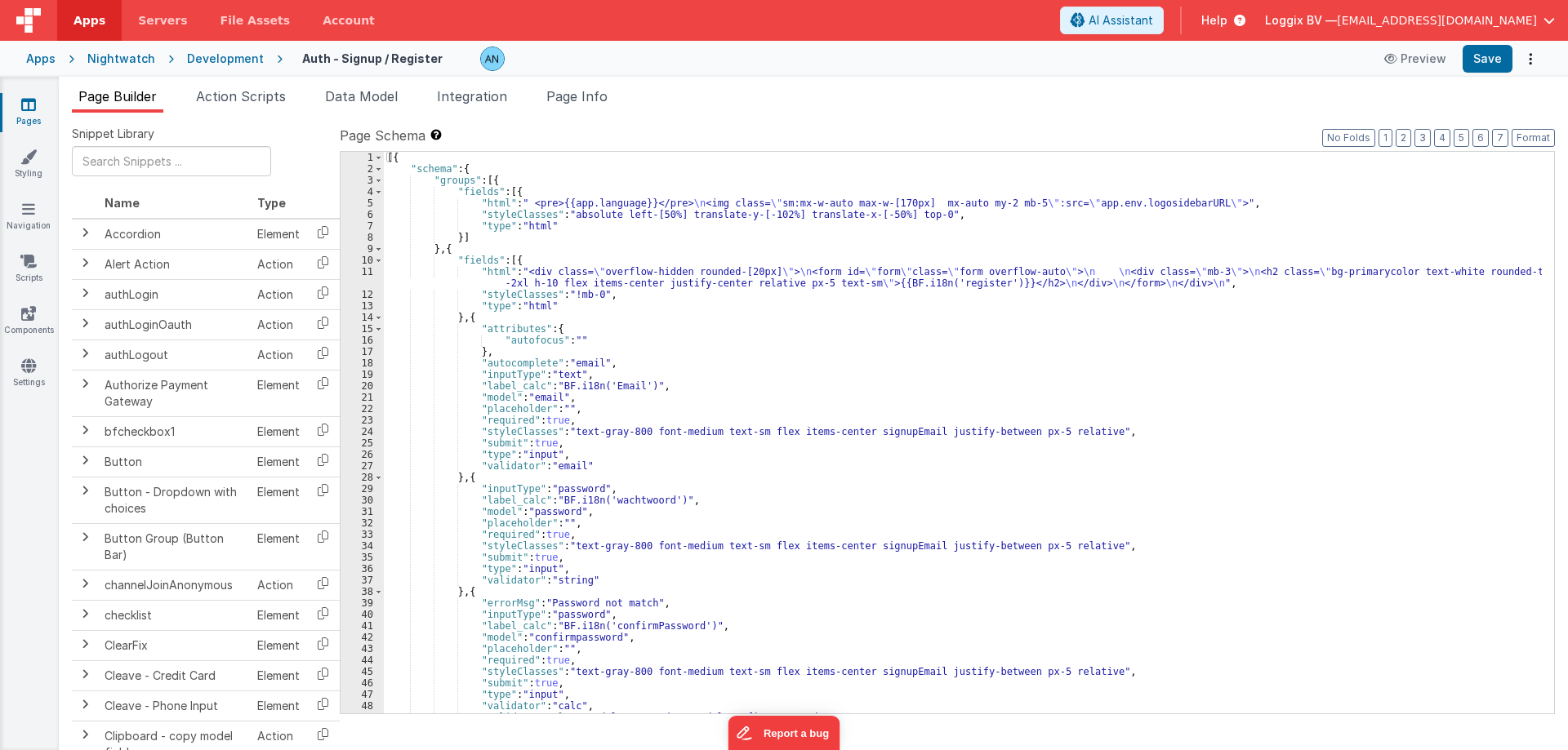
click at [19, 105] on link "Pages" at bounding box center [28, 112] width 59 height 32
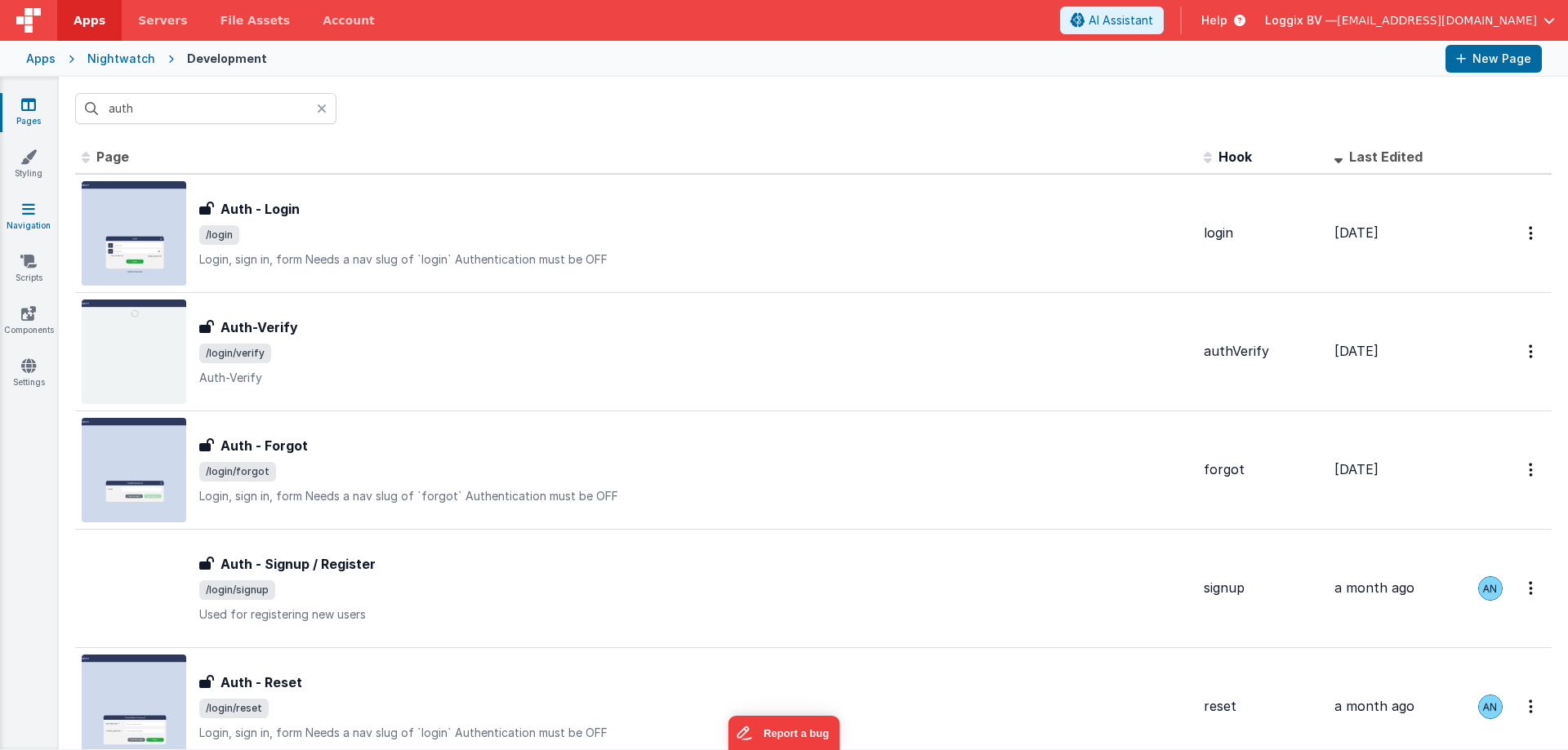
click at [34, 206] on icon at bounding box center [29, 210] width 13 height 17
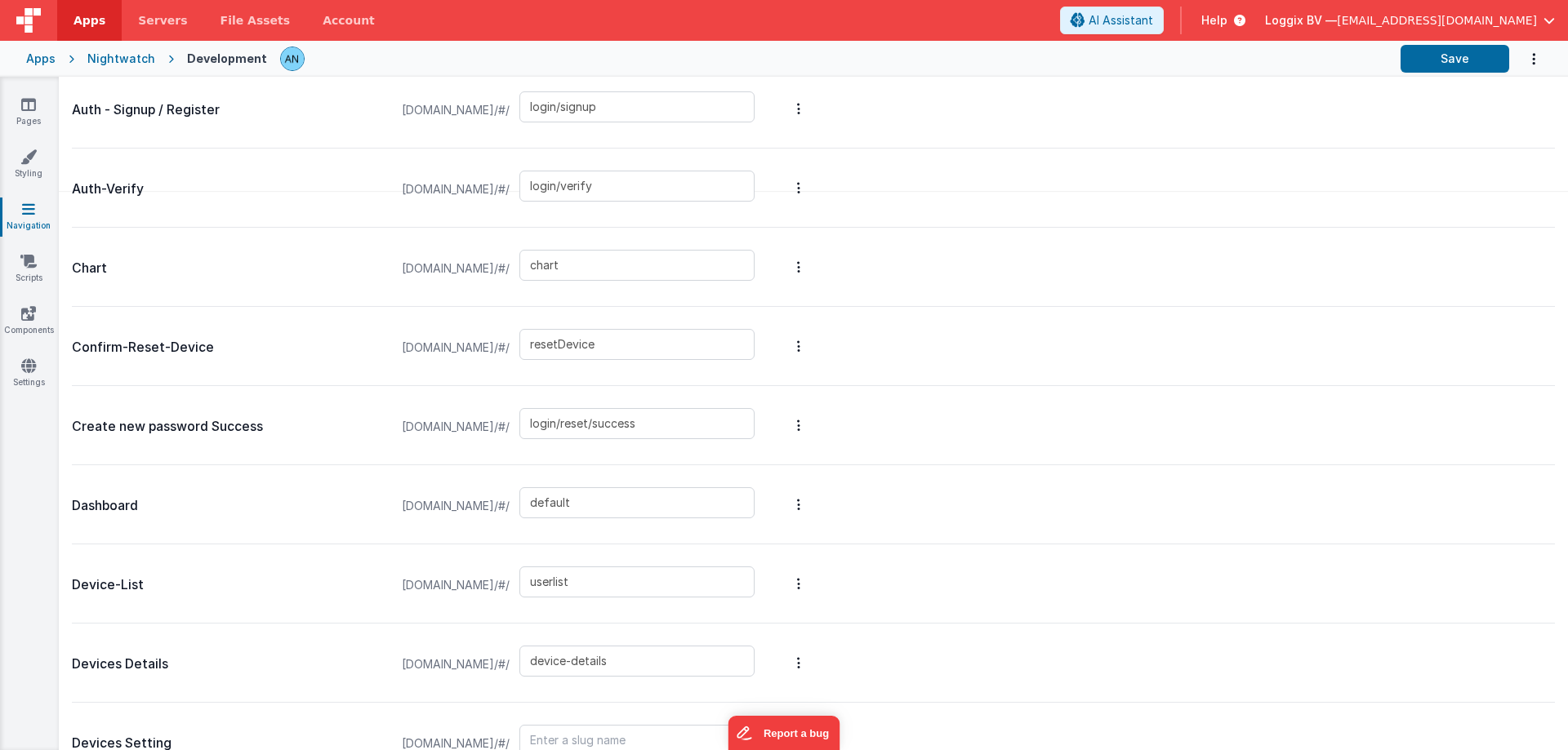
scroll to position [571, 0]
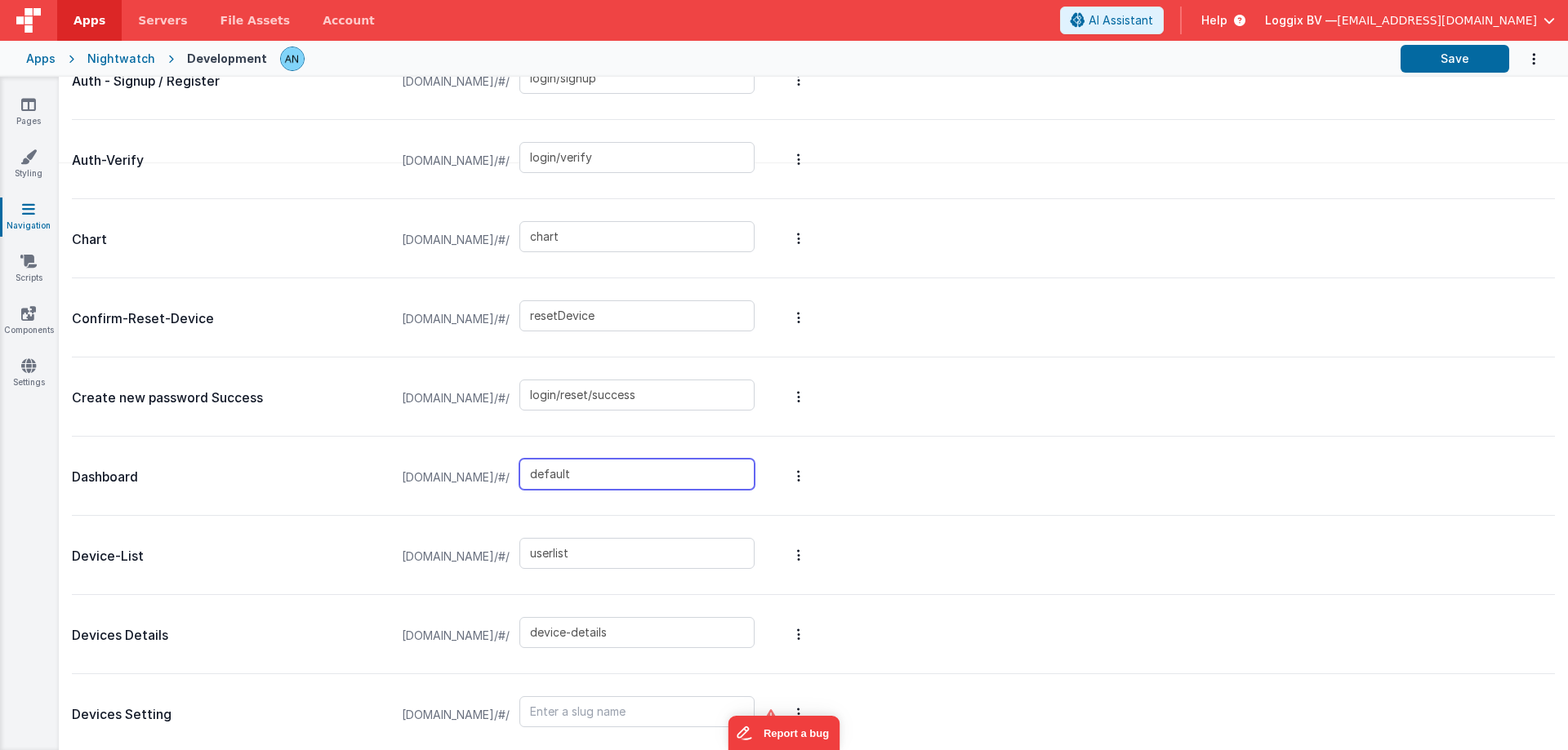
click at [589, 469] on input "default" at bounding box center [636, 474] width 235 height 31
drag, startPoint x: 95, startPoint y: 481, endPoint x: 120, endPoint y: 481, distance: 25.0
click at [120, 481] on p "Dashboard" at bounding box center [228, 477] width 314 height 22
click at [670, 490] on div "default" at bounding box center [641, 477] width 245 height 37
drag, startPoint x: 648, startPoint y: 469, endPoint x: 581, endPoint y: 475, distance: 67.3
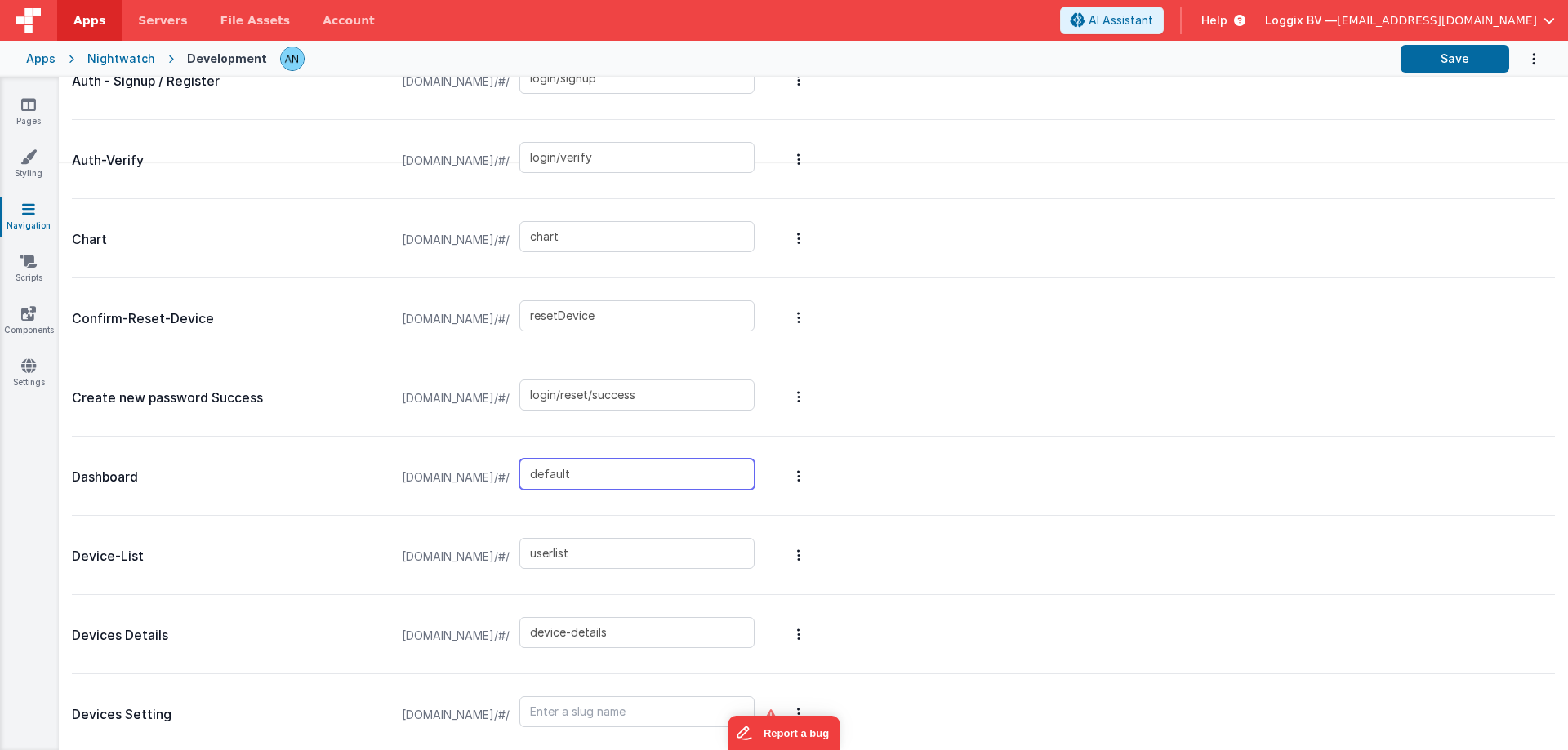
click at [581, 475] on div "[DOMAIN_NAME]/#/ default" at bounding box center [578, 477] width 373 height 62
click at [38, 106] on link "Pages" at bounding box center [28, 112] width 59 height 32
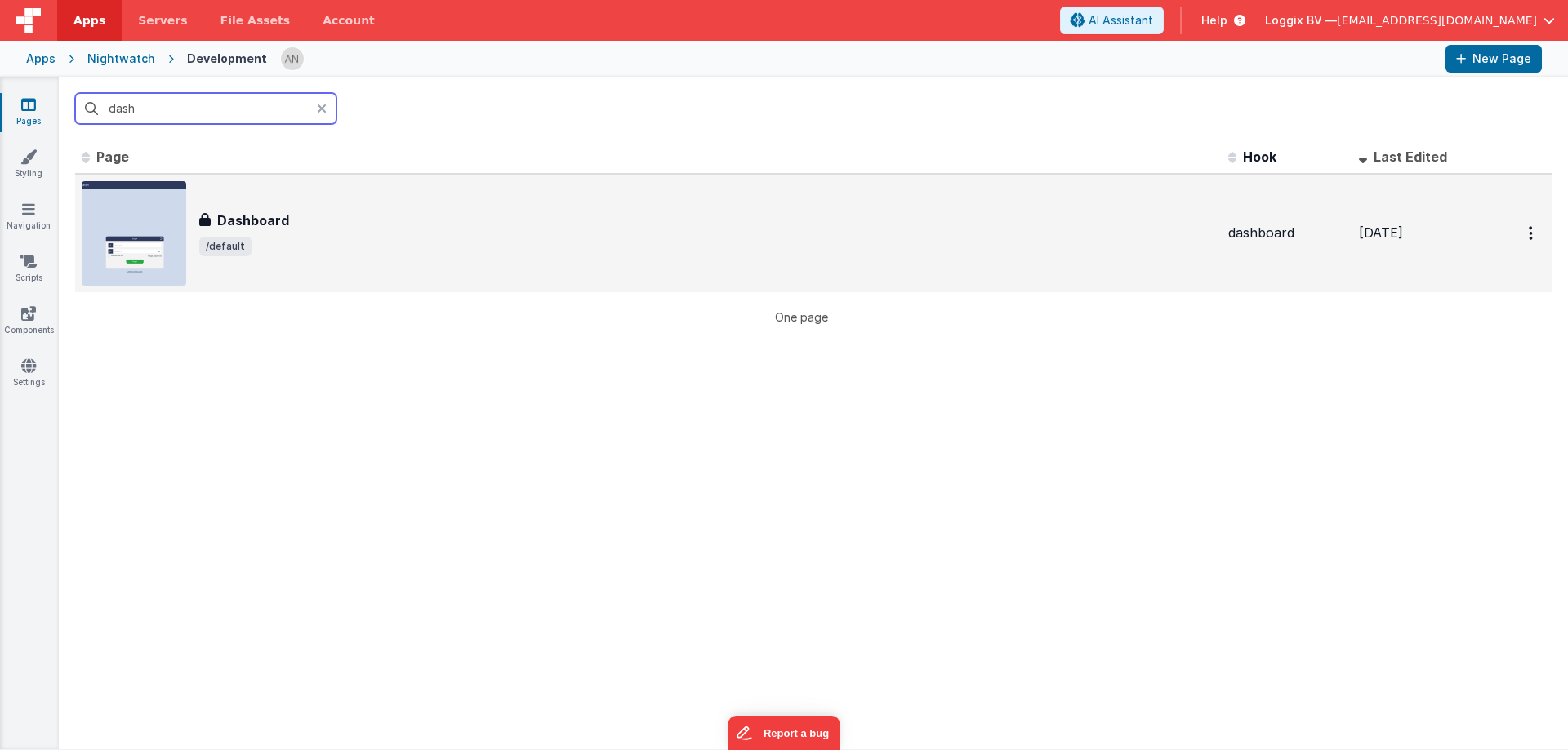
type input "dash"
click at [265, 272] on div "Dashboard Dashboard /default" at bounding box center [648, 234] width 1134 height 105
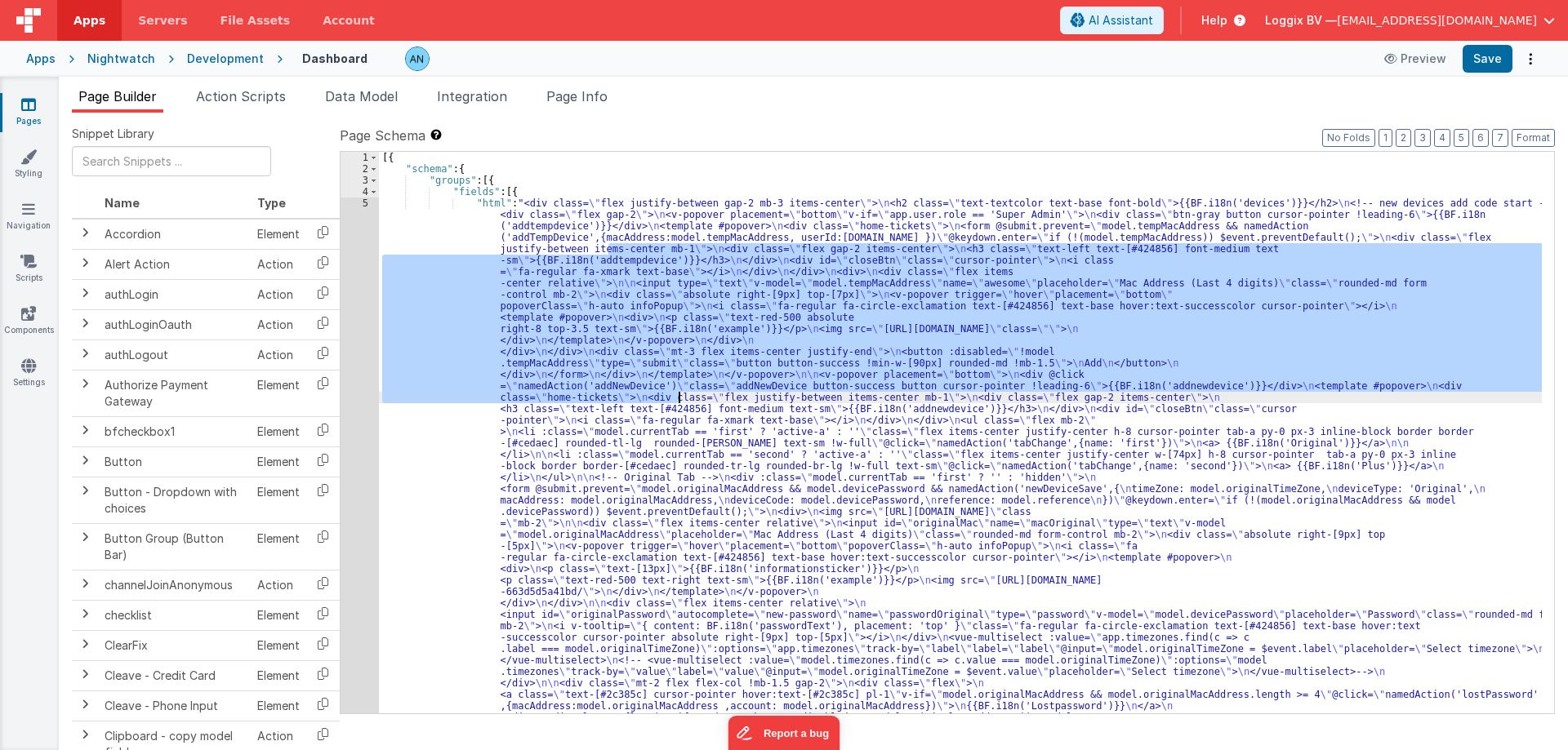
drag, startPoint x: 608, startPoint y: 249, endPoint x: 678, endPoint y: 400, distance: 166.4
click at [673, 392] on div "[{ "schema" : { "groups" : [{ "fields" : [{ "html" : "<div class= \" flex justi…" at bounding box center [961, 432] width 1163 height 561
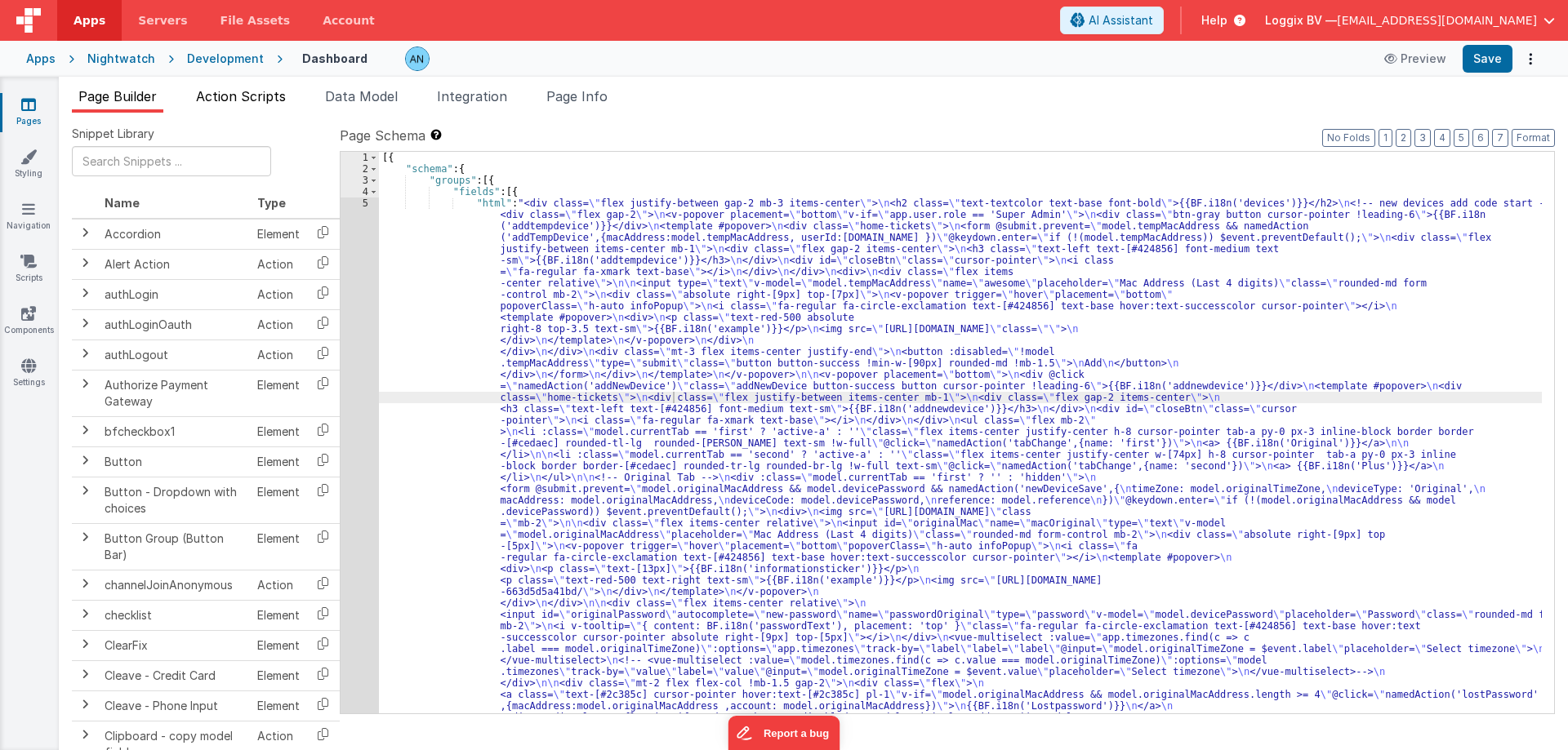
click at [268, 99] on span "Action Scripts" at bounding box center [241, 96] width 90 height 17
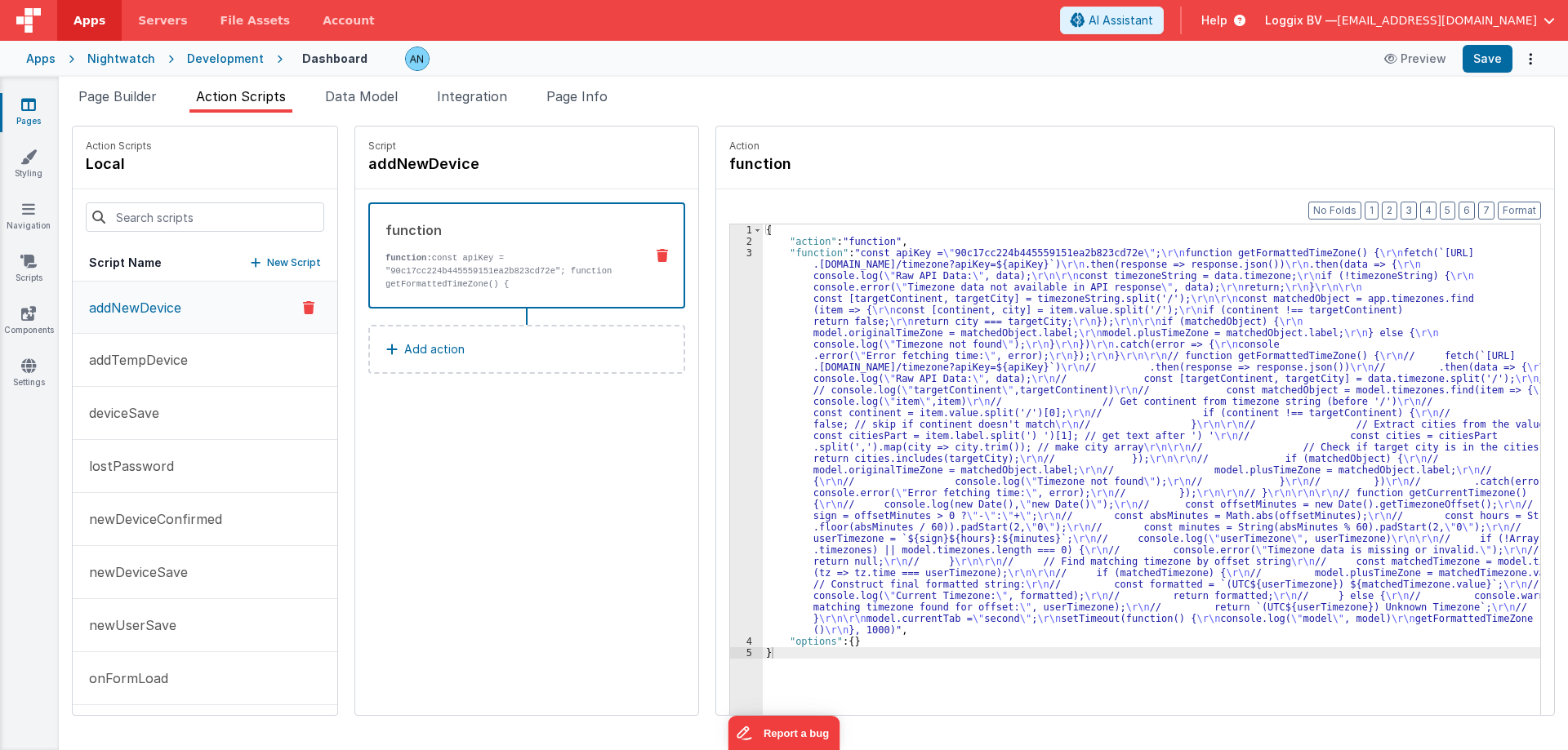
click at [186, 687] on button "onFormLoad" at bounding box center [205, 678] width 265 height 53
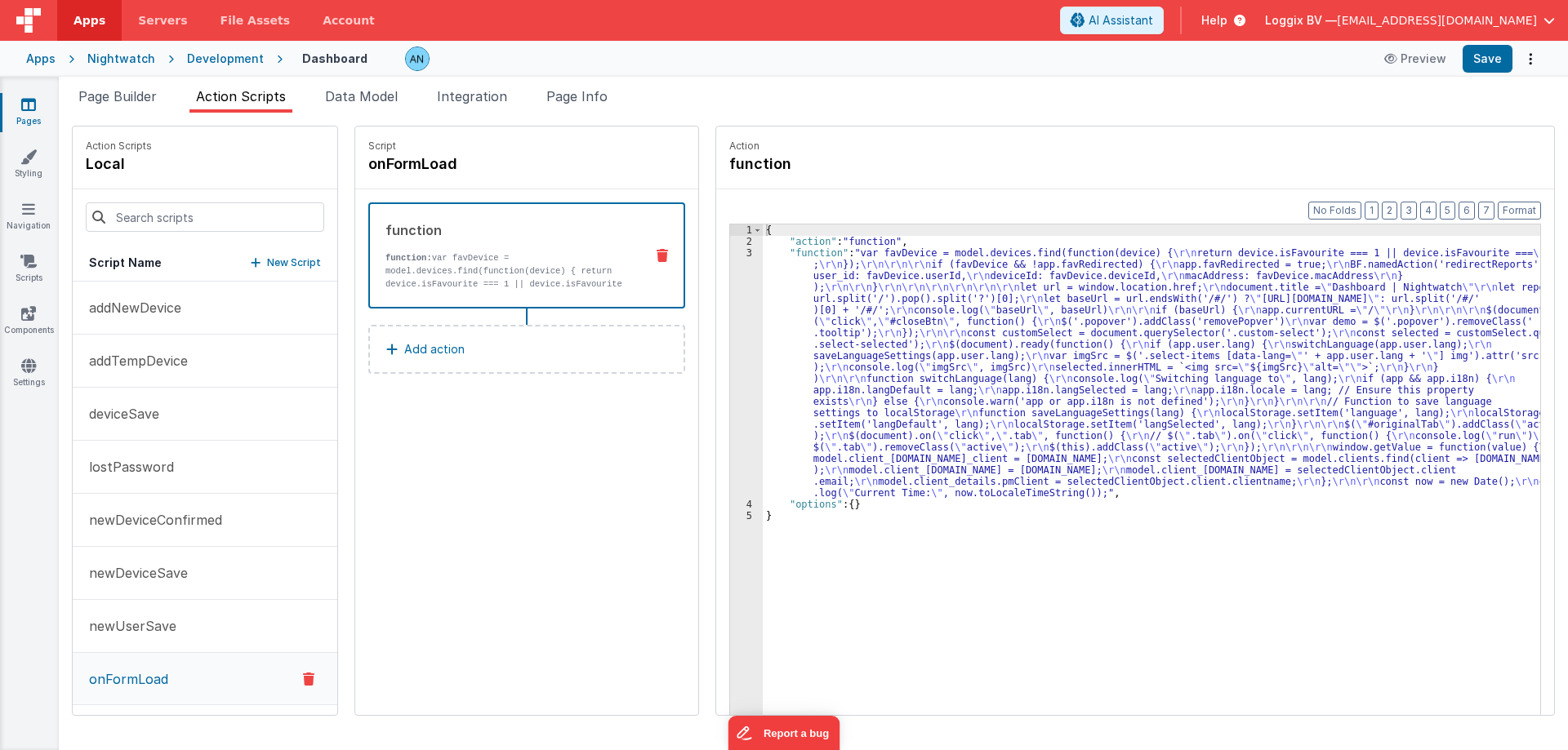
click at [24, 116] on link "Pages" at bounding box center [28, 112] width 59 height 32
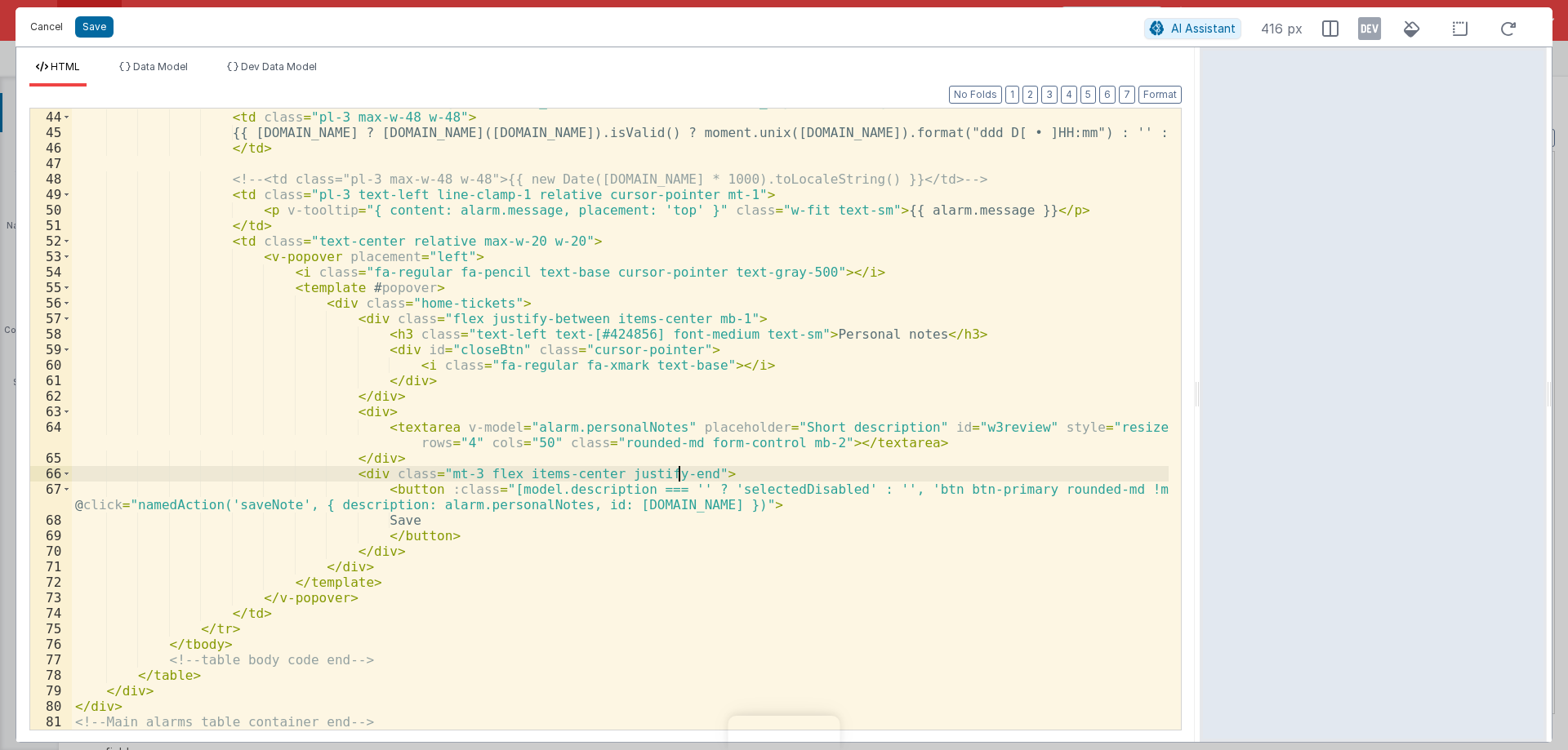
click at [38, 35] on button "Cancel" at bounding box center [47, 27] width 49 height 22
